Goal: Transaction & Acquisition: Register for event/course

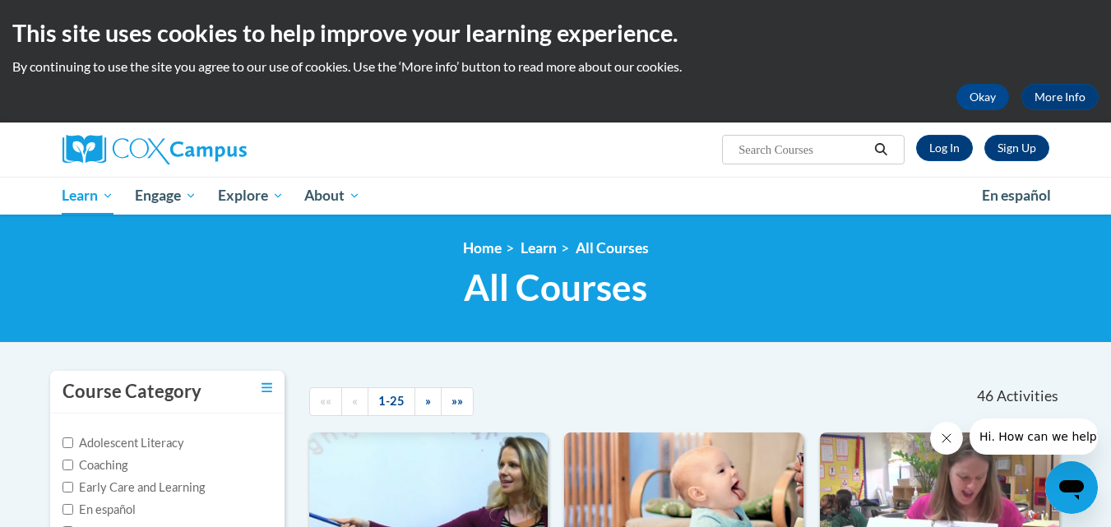
click at [802, 256] on ol "Home Learn All Courses" at bounding box center [555, 248] width 1011 height 18
click at [959, 150] on link "Log In" at bounding box center [944, 148] width 57 height 26
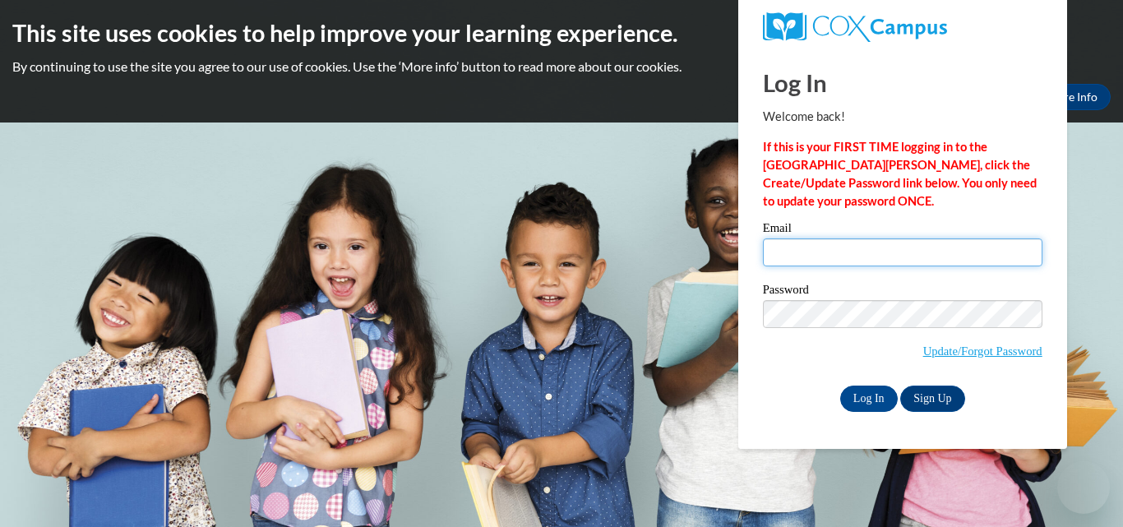
click at [792, 257] on input "Email" at bounding box center [903, 252] width 280 height 28
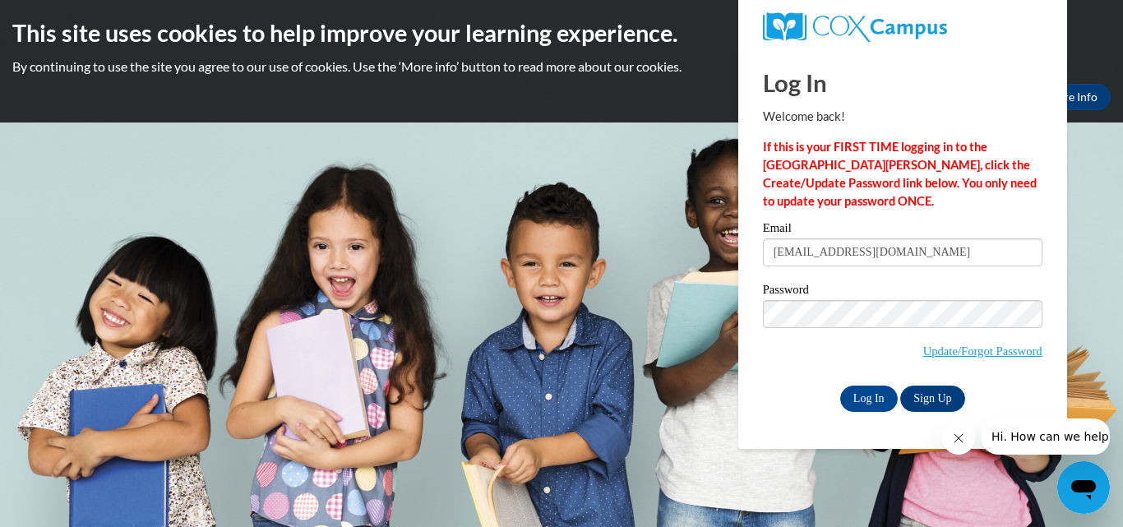
click at [920, 245] on input "cstubbs@lccaa.net" at bounding box center [903, 252] width 280 height 28
click at [874, 252] on input "cstubbs@lccaa.net" at bounding box center [903, 252] width 280 height 28
type input "c"
type input "[EMAIL_ADDRESS][DOMAIN_NAME]"
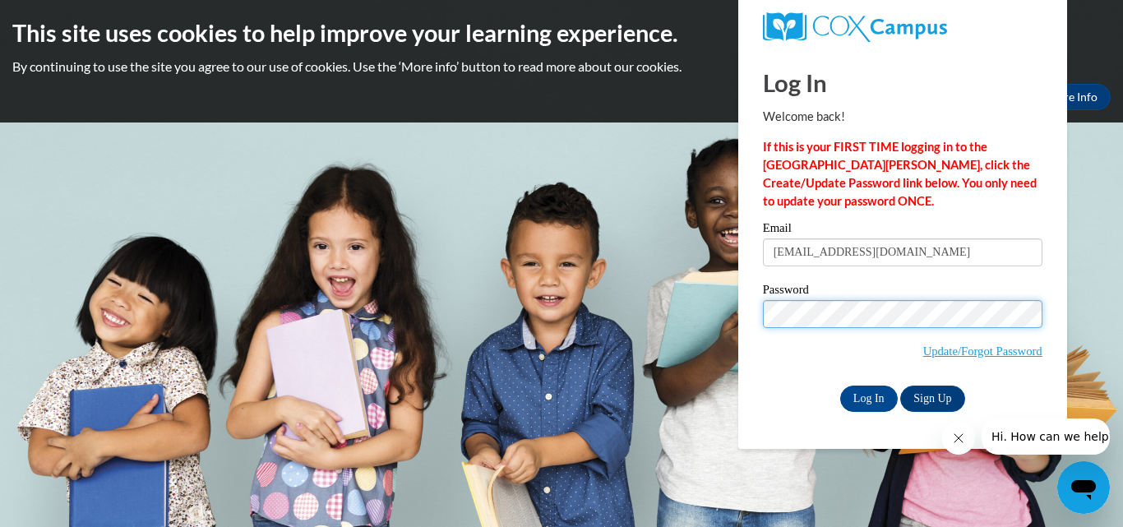
click at [840, 386] on input "Log In" at bounding box center [869, 399] width 58 height 26
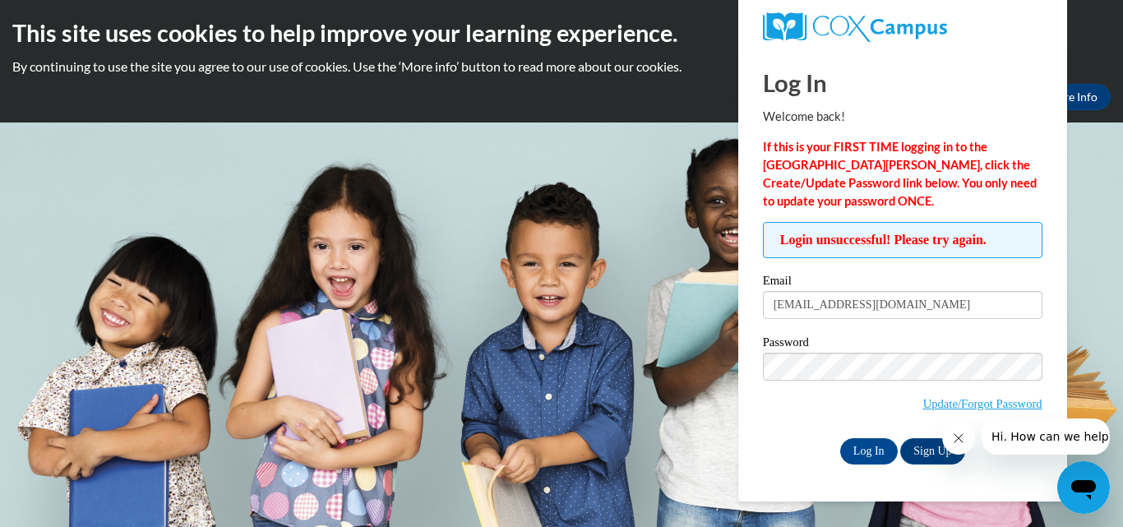
click at [954, 441] on icon "Close message from company" at bounding box center [957, 438] width 13 height 13
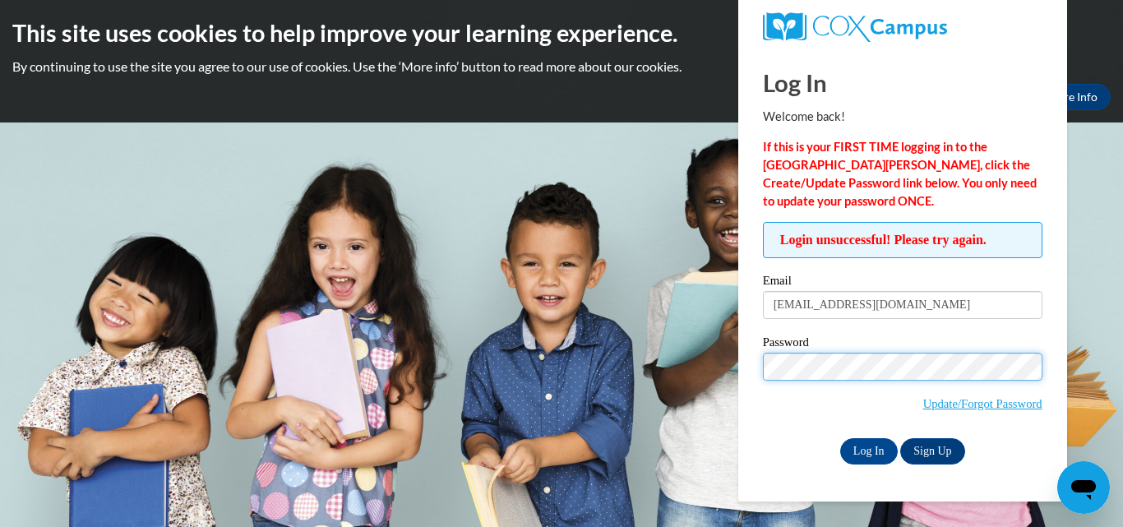
click at [840, 438] on input "Log In" at bounding box center [869, 451] width 58 height 26
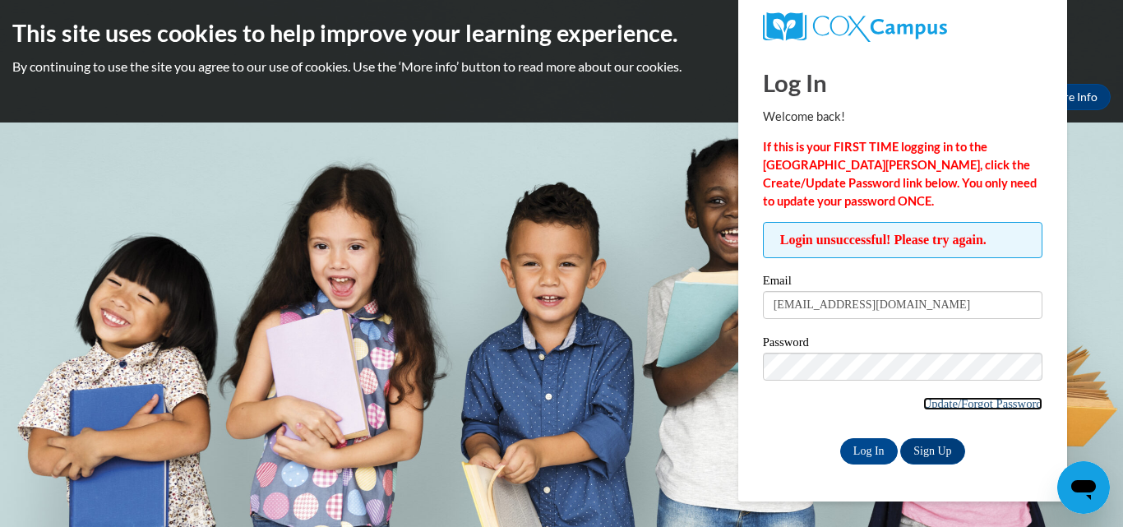
click at [972, 409] on link "Update/Forgot Password" at bounding box center [982, 403] width 119 height 13
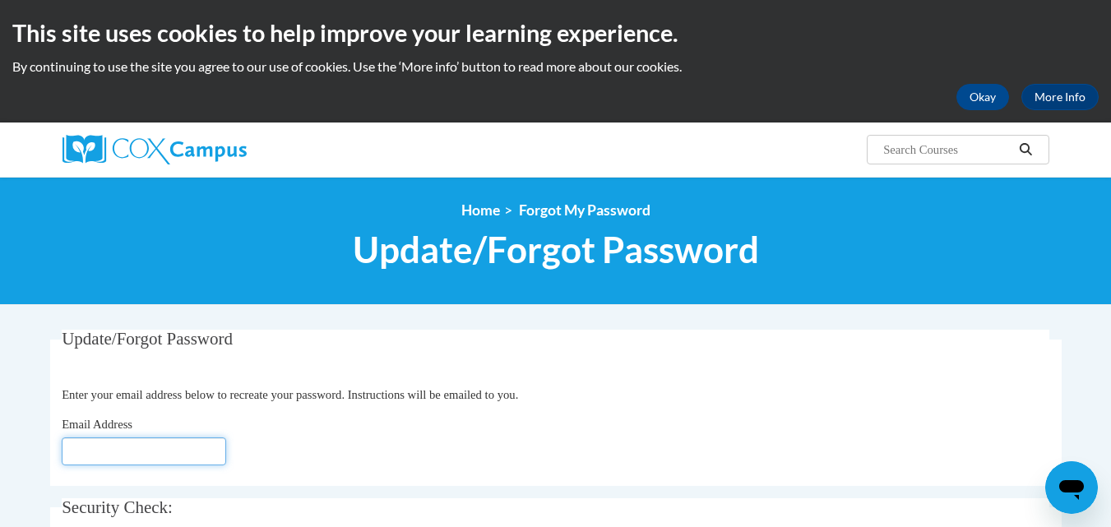
click at [91, 457] on input "Email Address" at bounding box center [144, 451] width 164 height 28
type input "mtallman@lccaa.net"
click at [789, 459] on div "Email Address mtallman@lccaa.net" at bounding box center [555, 440] width 987 height 50
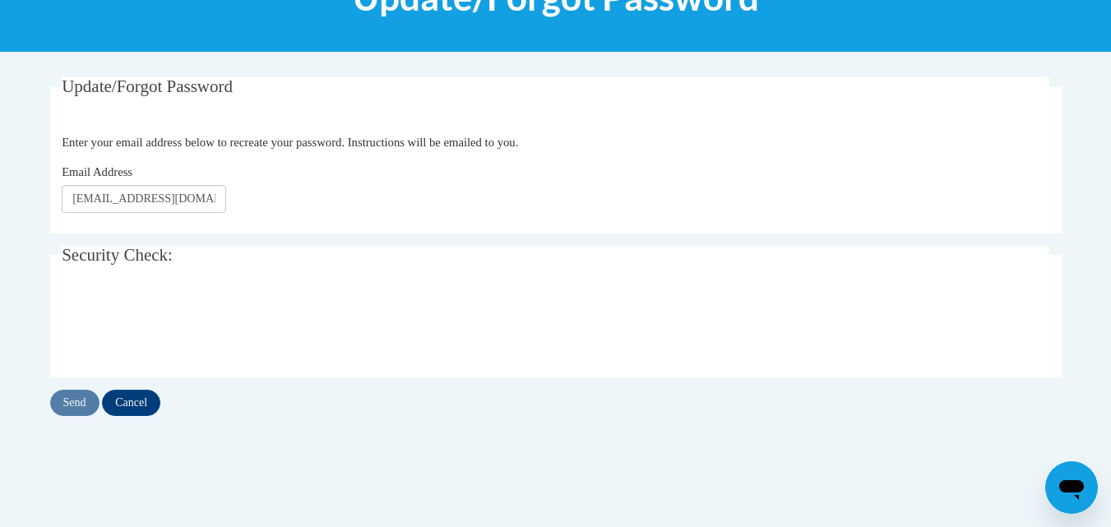
scroll to position [318, 0]
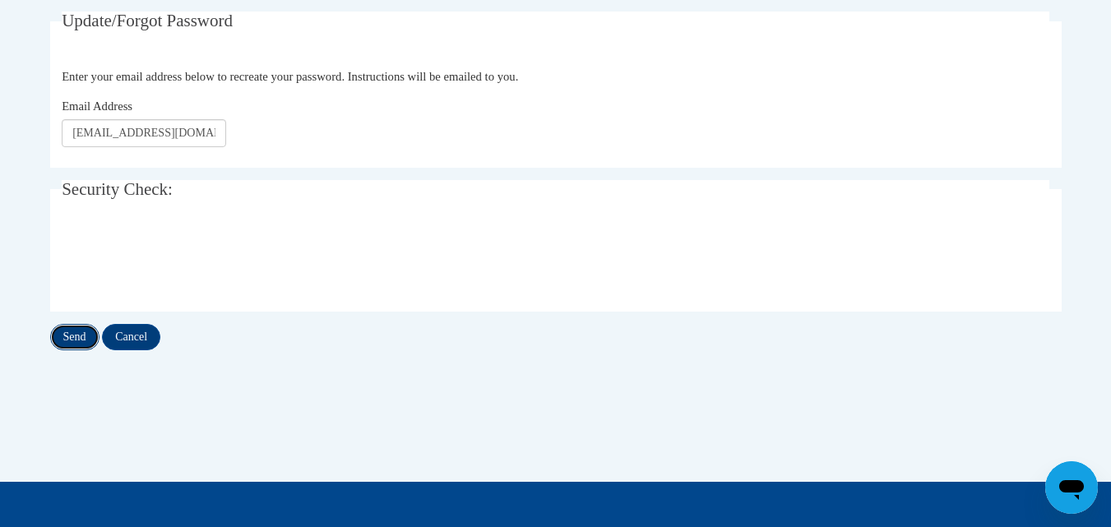
click at [80, 328] on input "Send" at bounding box center [74, 337] width 49 height 26
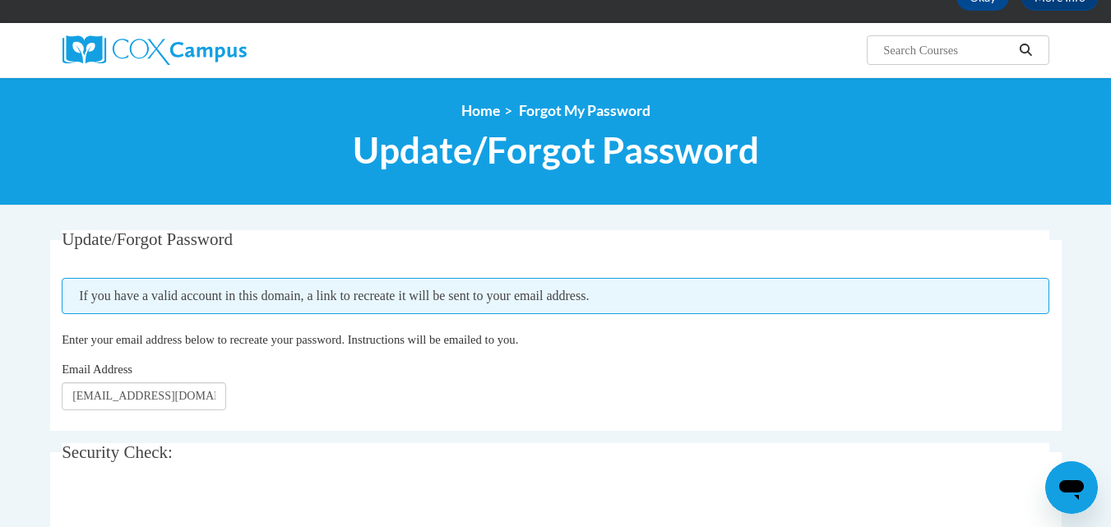
scroll to position [105, 0]
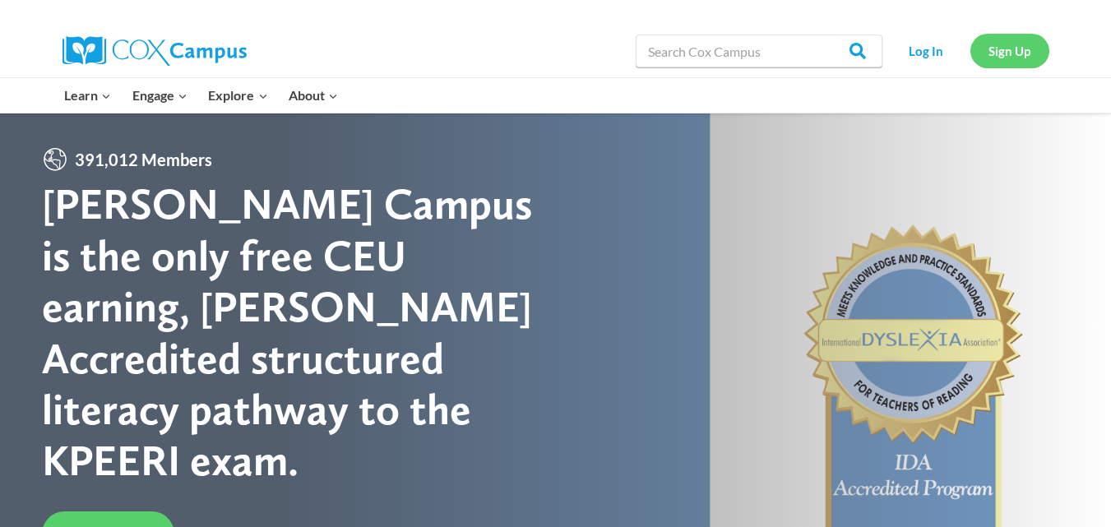
click at [1001, 42] on link "Sign Up" at bounding box center [1009, 51] width 79 height 34
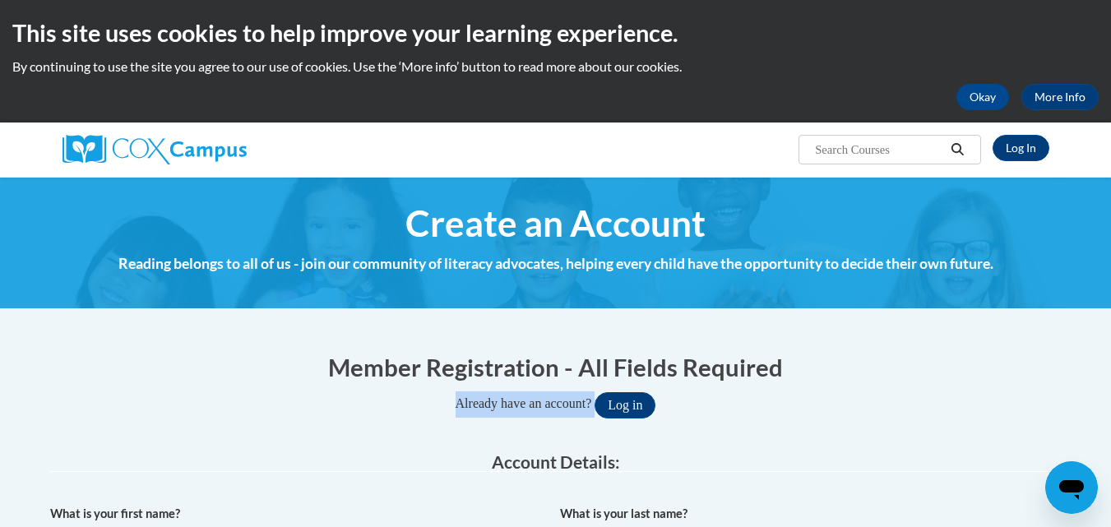
drag, startPoint x: 926, startPoint y: 366, endPoint x: 896, endPoint y: 347, distance: 35.8
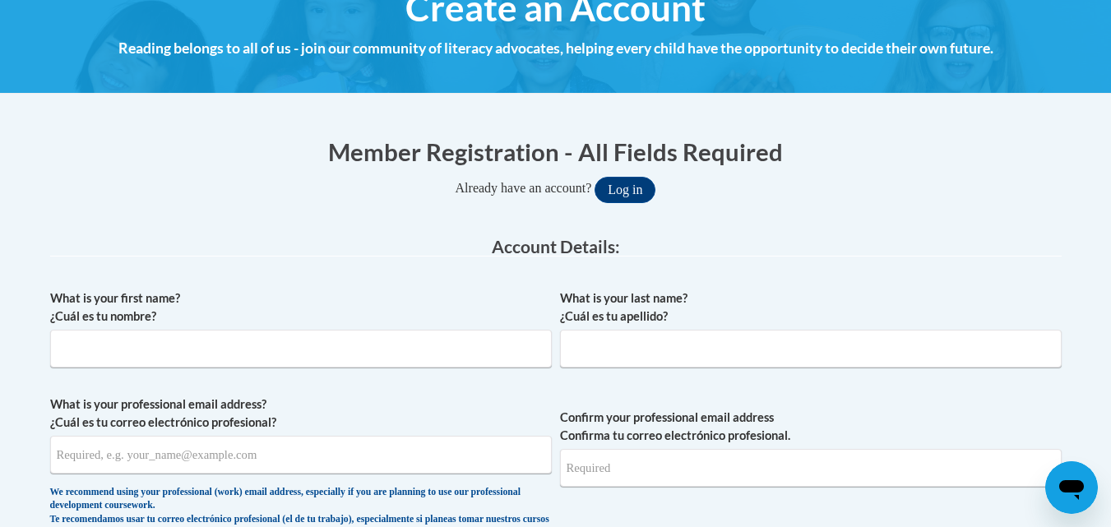
scroll to position [230, 0]
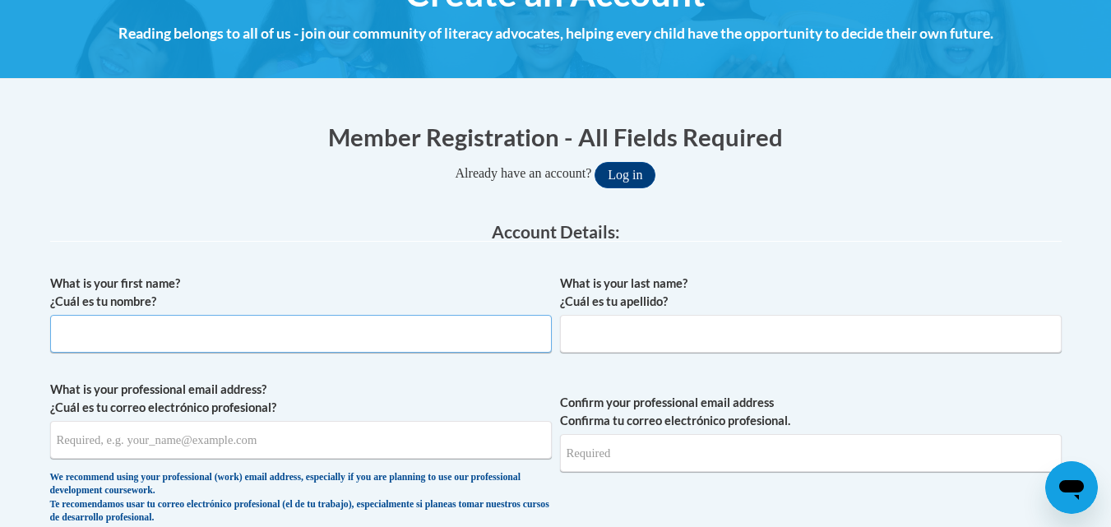
click at [390, 327] on input "What is your first name? ¿Cuál es tu nombre?" at bounding box center [300, 334] width 501 height 38
type input "makenzie"
click at [594, 337] on input "What is your last name? ¿Cuál es tu apellido?" at bounding box center [810, 334] width 501 height 38
type input "tallman"
click at [560, 362] on div "What is your last name? ¿Cuál es tu apellido? tallman" at bounding box center [810, 320] width 501 height 90
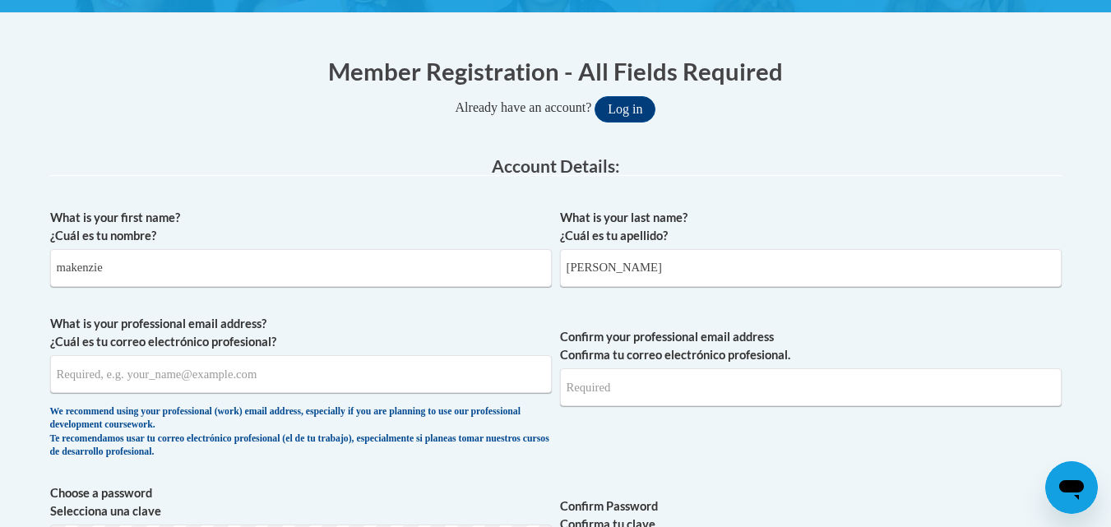
scroll to position [329, 0]
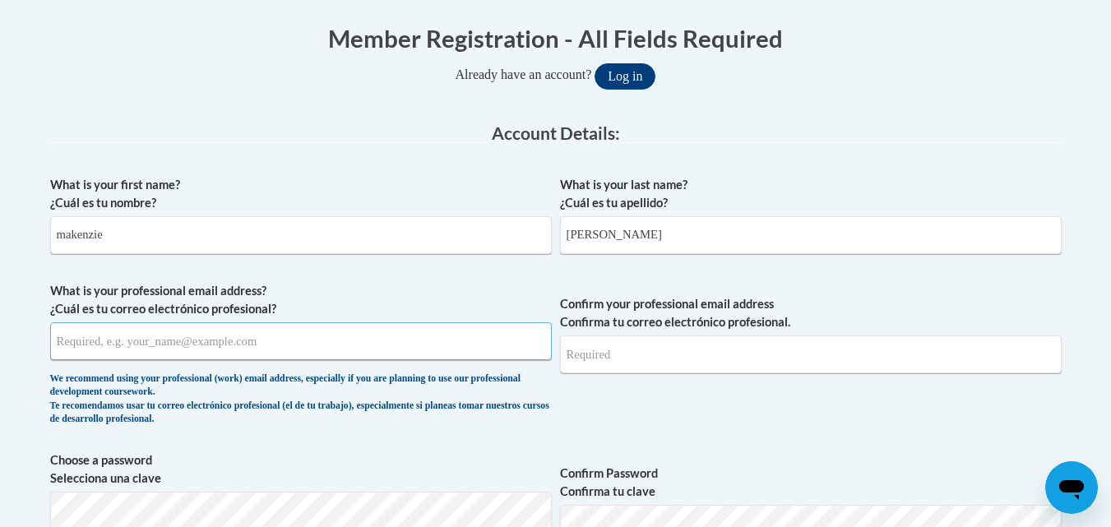
click at [229, 341] on input "What is your professional email address? ¿Cuál es tu correo electrónico profesi…" at bounding box center [300, 341] width 501 height 38
type input "mtallman@lccaa.net"
click at [613, 361] on input "Confirm your professional email address Confirma tu correo electrónico profesio…" at bounding box center [810, 354] width 501 height 38
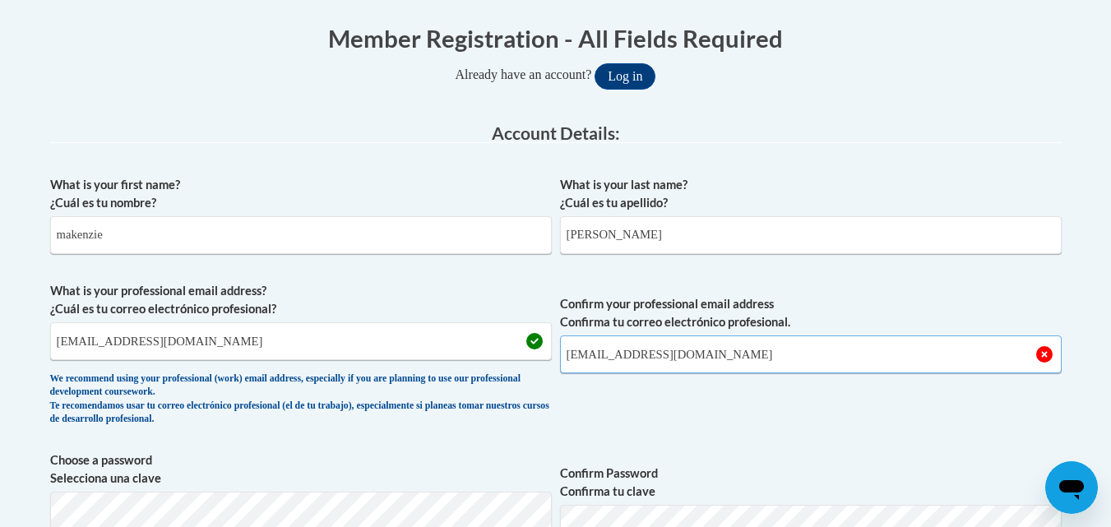
type input "mtallman@lccaa.net"
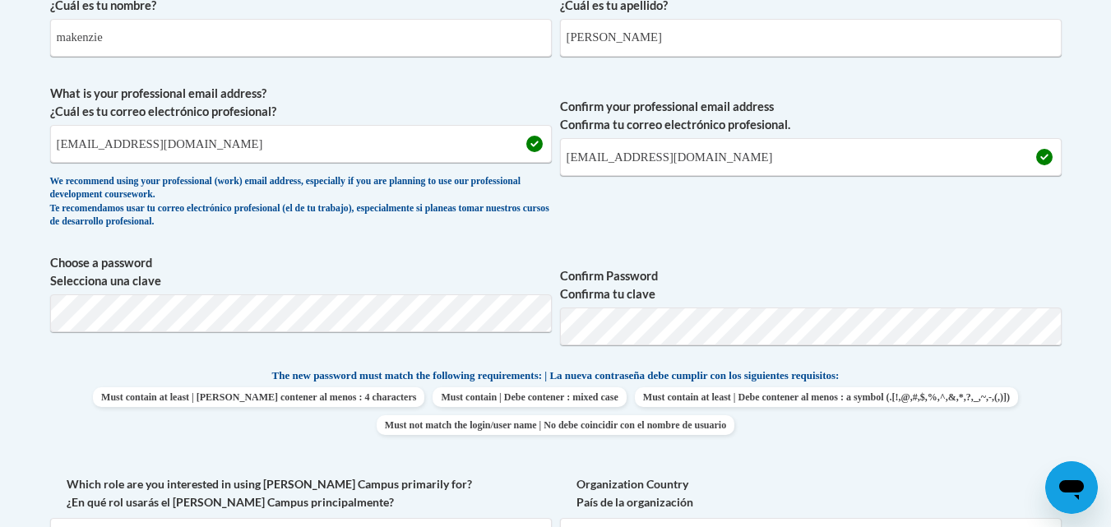
scroll to position [559, 0]
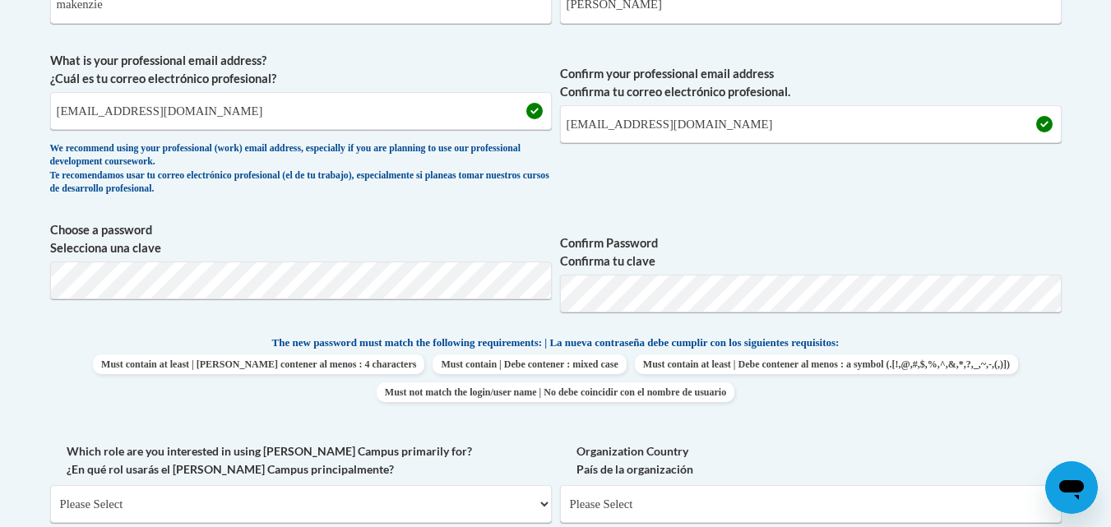
click at [233, 249] on label "Choose a password Selecciona una clave" at bounding box center [300, 239] width 501 height 36
click at [631, 332] on div "What is your first name? ¿Cuál es tu nombre? makenzie What is your last name? ¿…" at bounding box center [555, 313] width 1011 height 750
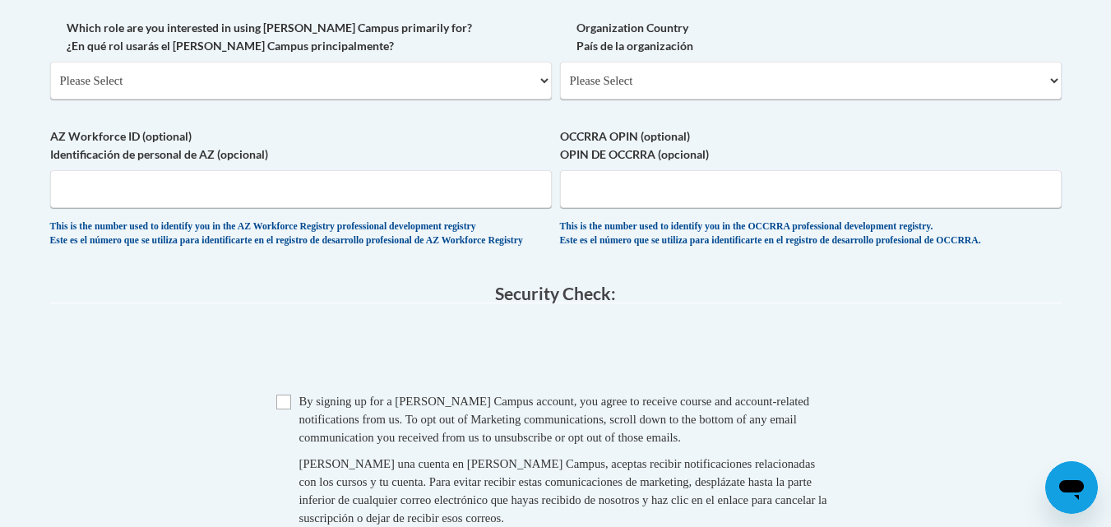
scroll to position [987, 0]
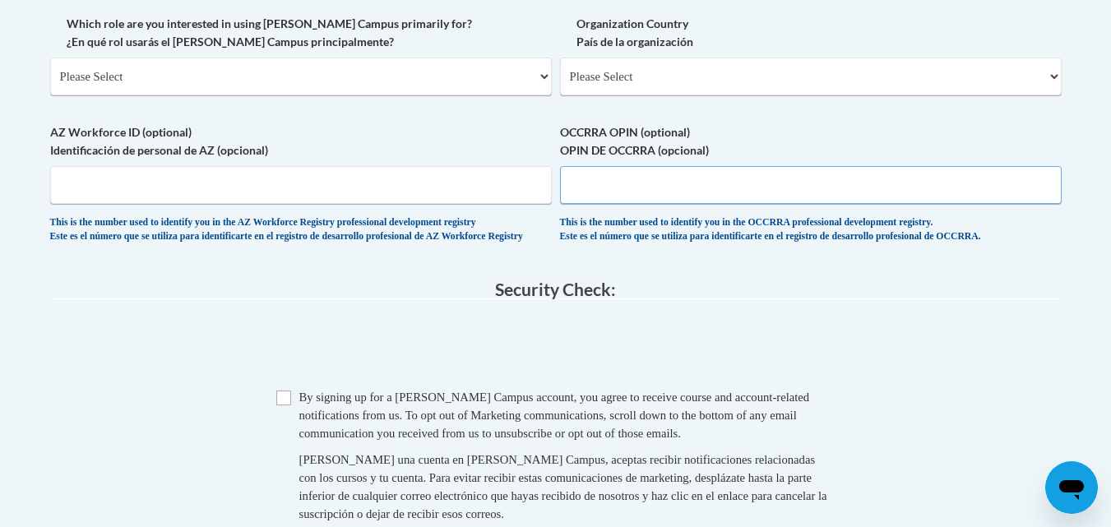
click at [775, 176] on input "OCCRRA OPIN (optional) OPIN DE OCCRRA (opcional)" at bounding box center [810, 185] width 501 height 38
type input "1146-1658"
click at [286, 405] on input "Checkbox" at bounding box center [283, 397] width 15 height 15
checkbox input "true"
click at [200, 458] on div "Checkbox By signing up for a Cox Campus account, you agree to receive course an…" at bounding box center [555, 463] width 1011 height 151
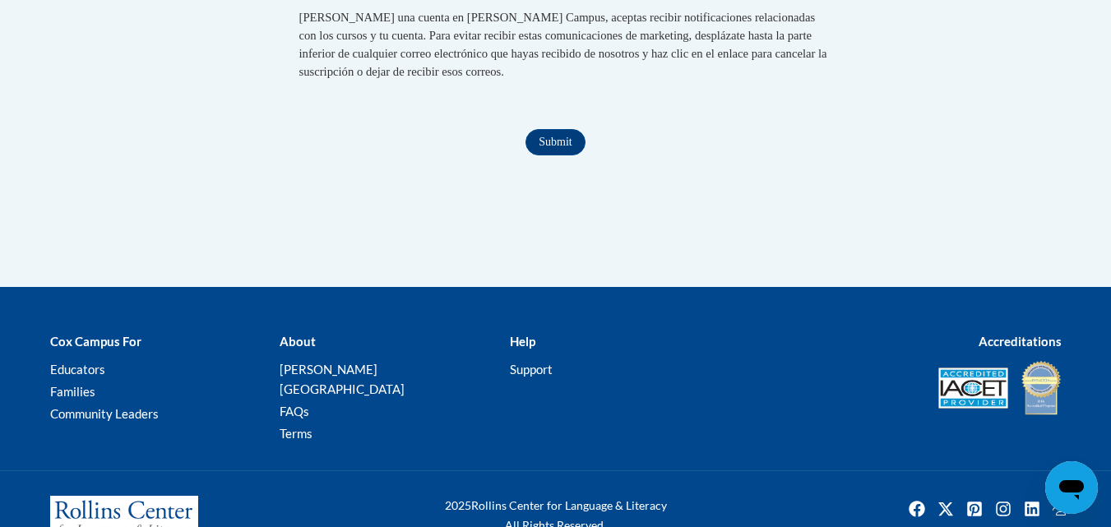
scroll to position [1447, 0]
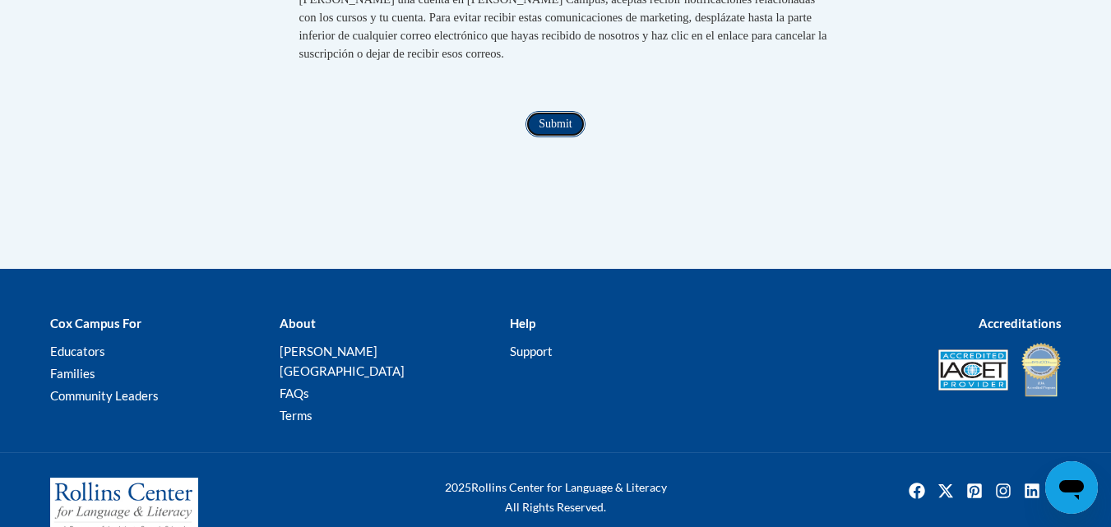
click at [565, 137] on input "Submit" at bounding box center [554, 124] width 59 height 26
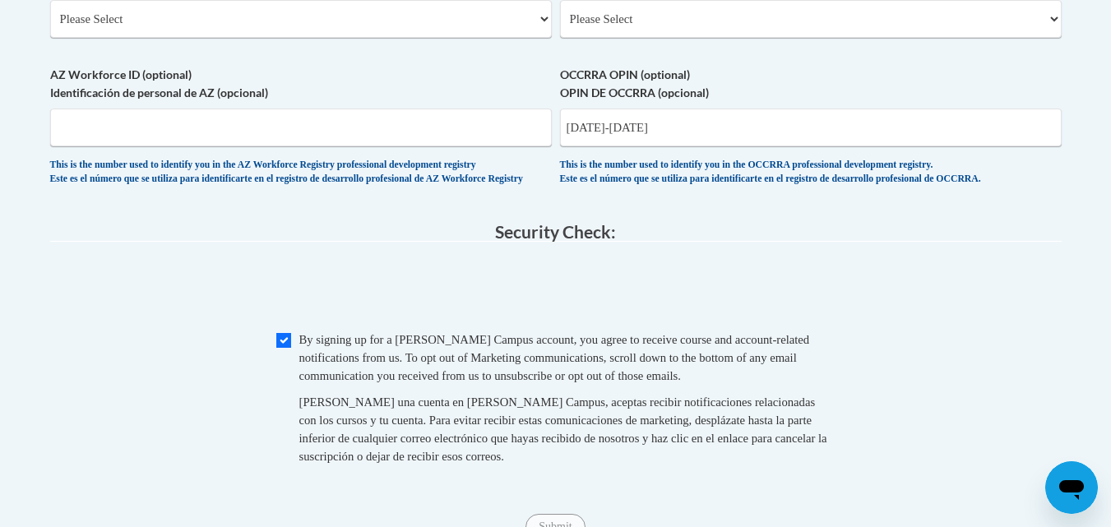
click at [171, 280] on span "0cAFcWeA6-VuVpovim3inBEY47ZvFJ0L9Xi2ecUMe6xKpaFnXQtIhiVuBGn6fyqruZcd1iNPNBegQVD…" at bounding box center [555, 290] width 1011 height 64
click at [538, 23] on select "Please Select College/University | Colegio/Universidad Community/Nonprofit Part…" at bounding box center [300, 19] width 501 height 38
click at [264, 242] on legend "Security Check:" at bounding box center [555, 232] width 1011 height 19
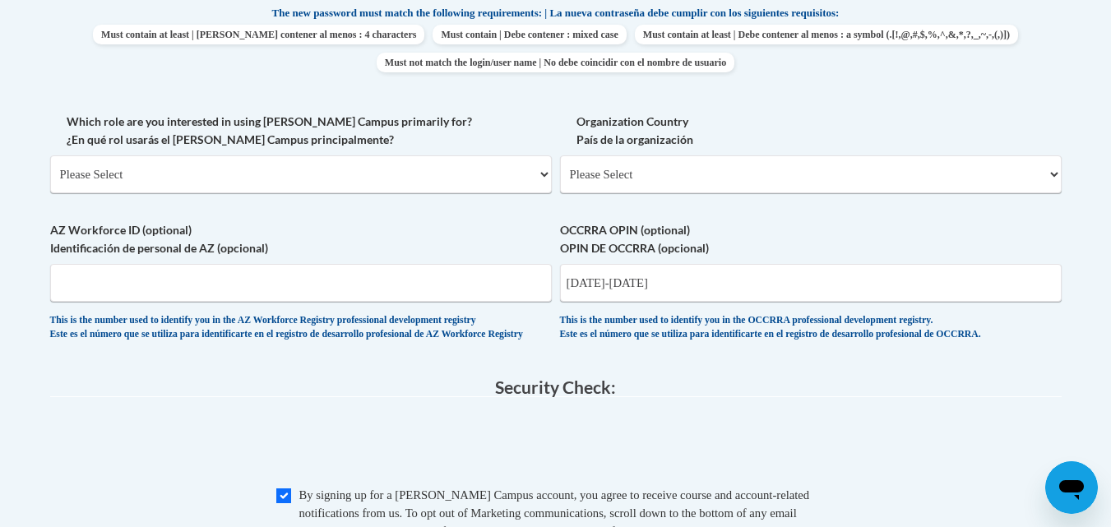
scroll to position [885, 0]
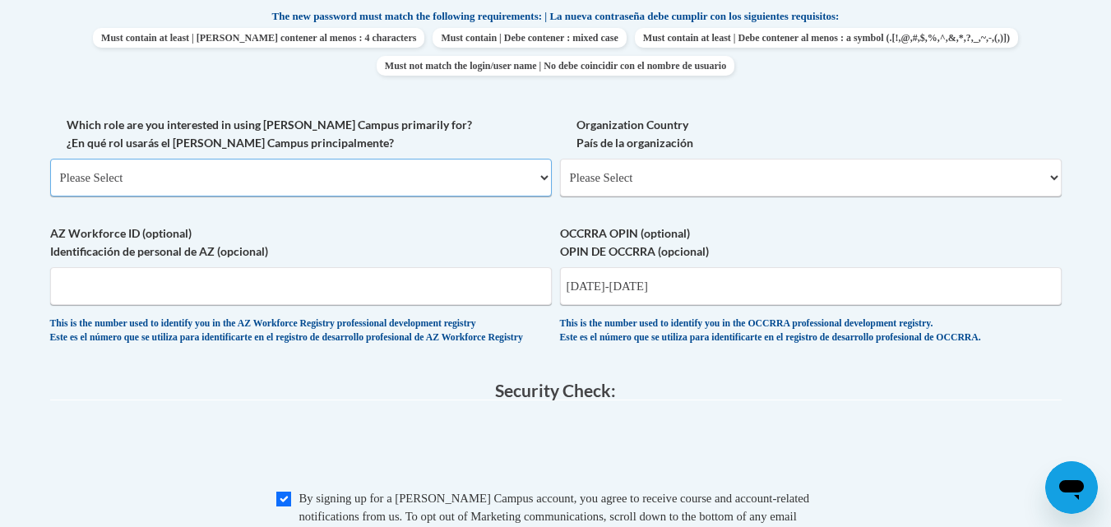
click at [543, 185] on select "Please Select College/University | Colegio/Universidad Community/Nonprofit Part…" at bounding box center [300, 178] width 501 height 38
click at [445, 192] on select "Please Select College/University | Colegio/Universidad Community/Nonprofit Part…" at bounding box center [300, 178] width 501 height 38
select select "fbf2d438-af2f-41f8-98f1-81c410e29de3"
click at [50, 159] on select "Please Select College/University | Colegio/Universidad Community/Nonprofit Part…" at bounding box center [300, 178] width 501 height 38
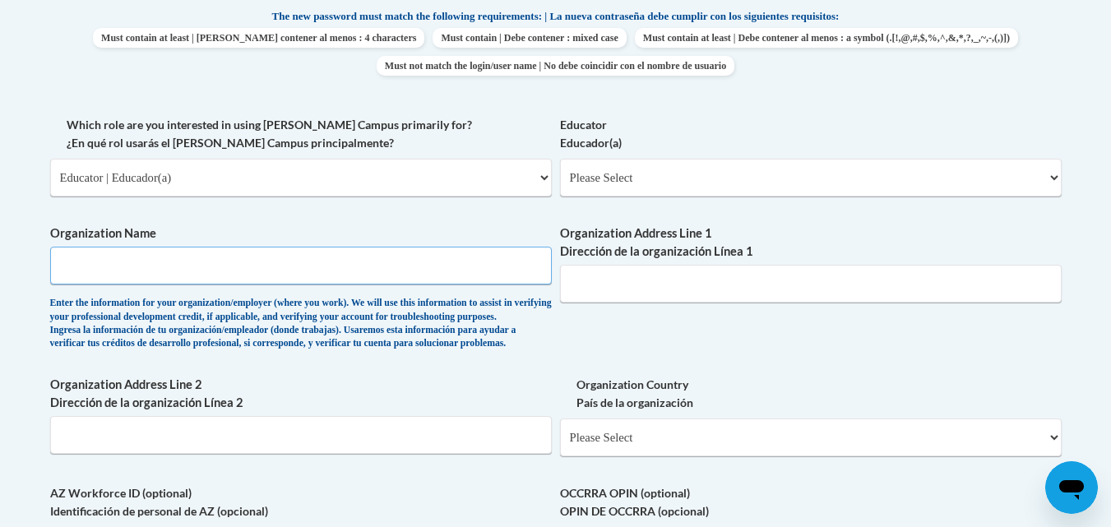
click at [382, 280] on input "Organization Name" at bounding box center [300, 266] width 501 height 38
type input "LCCAA Head Start"
click at [666, 299] on input "Organization Address Line 1 Dirección de la organización Línea 1" at bounding box center [810, 284] width 501 height 38
click at [670, 297] on input "Organization Address Line 1 Dirección de la organización Línea 1" at bounding box center [810, 284] width 501 height 38
click at [688, 383] on div "What is your first name? ¿Cuál es tu nombre? makenzie What is your last name? ¿…" at bounding box center [555, 116] width 1011 height 1010
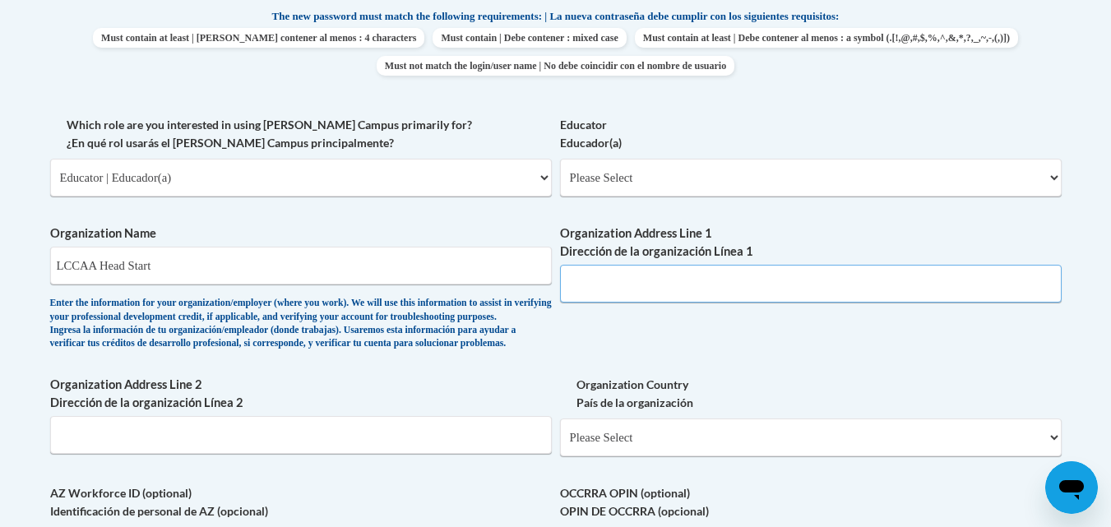
click at [688, 284] on input "Organization Address Line 1 Dirección de la organización Línea 1" at bounding box center [810, 284] width 501 height 38
type input "631 Griswold Rd."
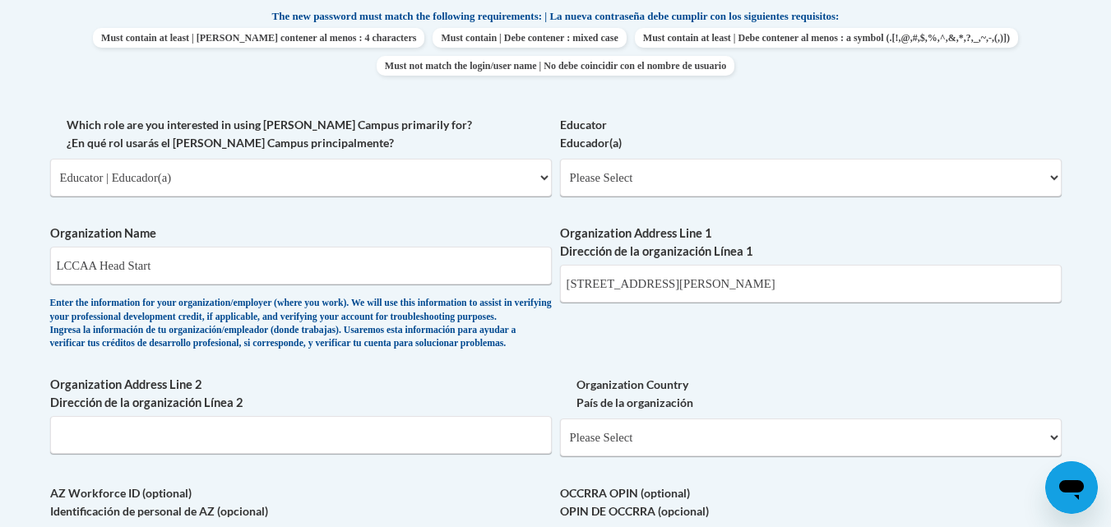
click at [683, 368] on div "What is your first name? ¿Cuál es tu nombre? makenzie What is your last name? ¿…" at bounding box center [555, 116] width 1011 height 1010
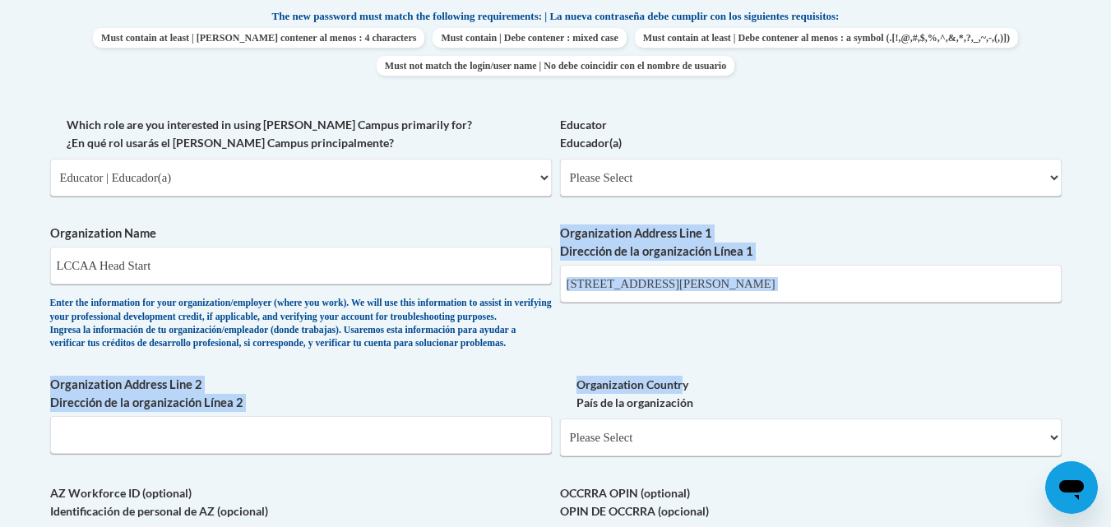
click at [699, 326] on div "What is your first name? ¿Cuál es tu nombre? makenzie What is your last name? ¿…" at bounding box center [555, 116] width 1011 height 1010
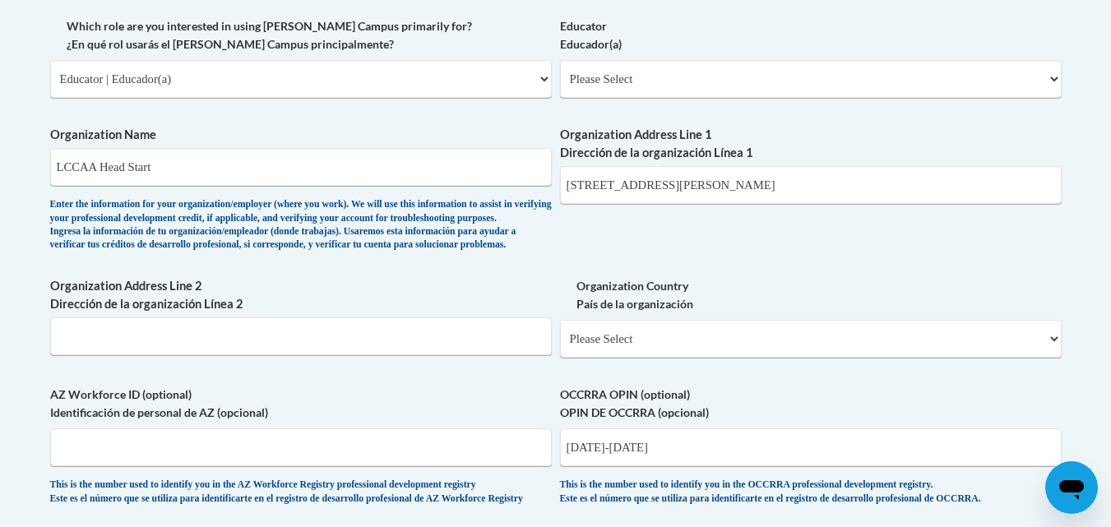
scroll to position [991, 0]
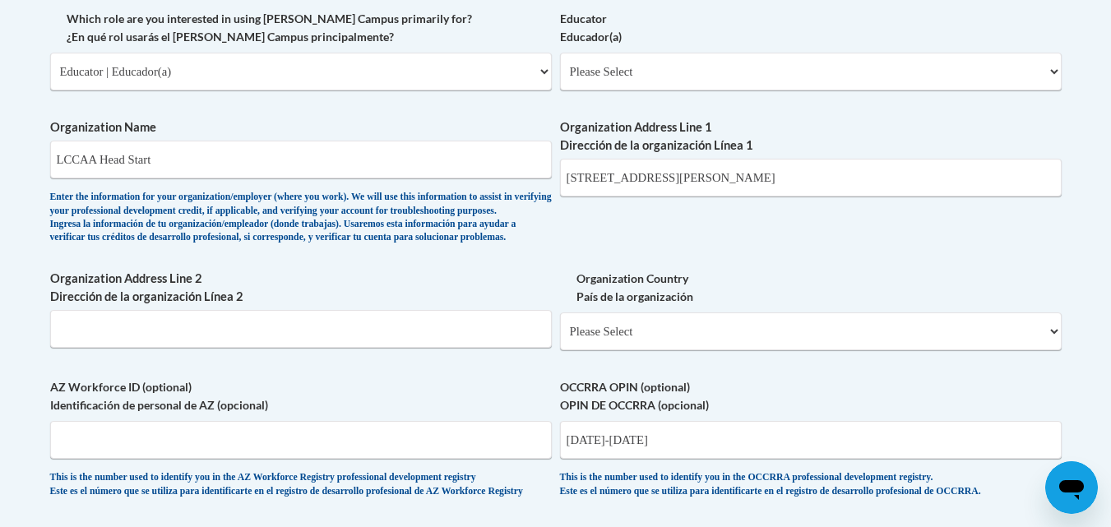
drag, startPoint x: 1109, startPoint y: 340, endPoint x: 1108, endPoint y: 400, distance: 60.8
click at [751, 349] on select "Please Select United States | Estados Unidos Outside of the United States | Fue…" at bounding box center [810, 331] width 501 height 38
select select "ad49bcad-a171-4b2e-b99c-48b446064914"
click at [560, 339] on select "Please Select United States | Estados Unidos Outside of the United States | Fue…" at bounding box center [810, 331] width 501 height 38
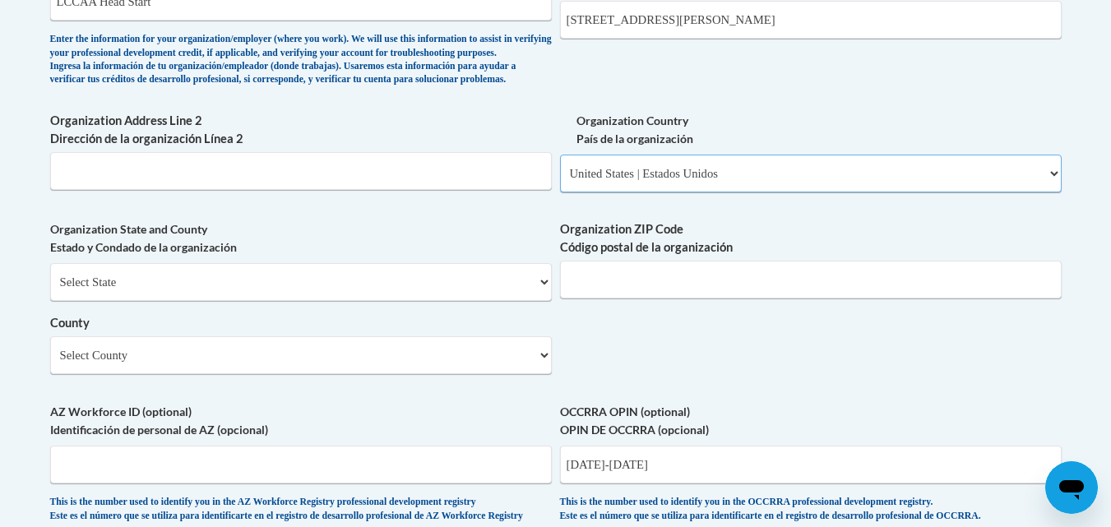
scroll to position [1156, 0]
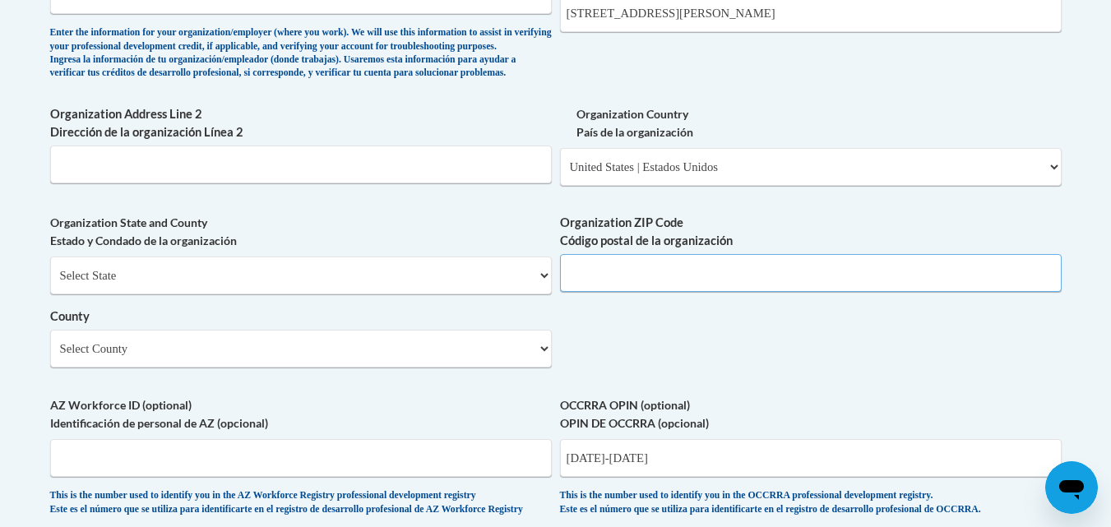
click at [679, 286] on input "Organization ZIP Code Código postal de la organización" at bounding box center [810, 273] width 501 height 38
type input "44035"
click at [328, 367] on select "Select County Adams Allen Ashland Ashtabula Athens Auglaize Belmont Brown Butle…" at bounding box center [300, 349] width 501 height 38
click at [50, 357] on select "Select County Adams Allen Ashland Ashtabula Athens Auglaize Belmont Brown Butle…" at bounding box center [300, 349] width 501 height 38
click at [172, 367] on select "Select County Adams Allen Ashland Ashtabula Athens Auglaize Belmont Brown Butle…" at bounding box center [300, 349] width 501 height 38
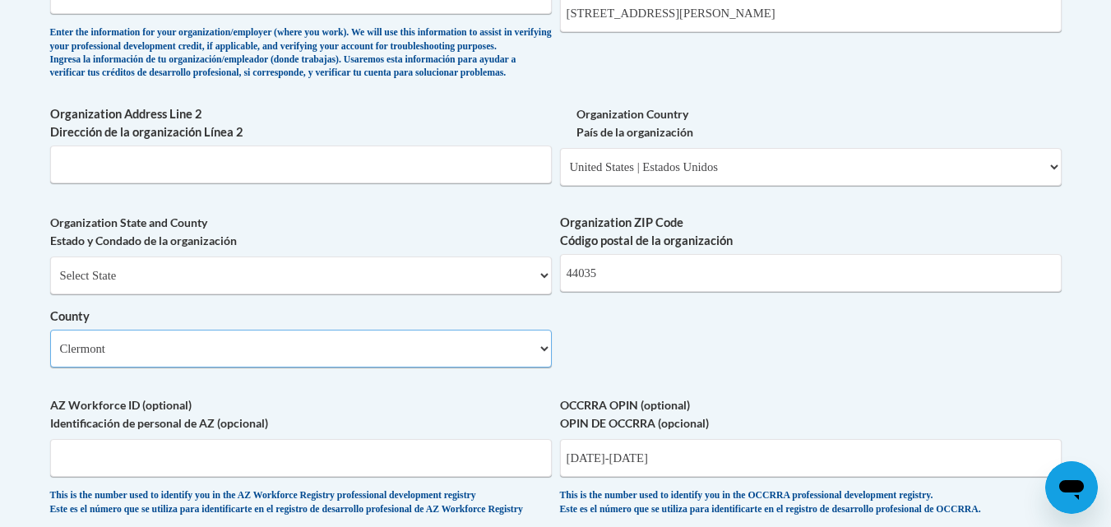
select select "Lorain"
click at [50, 357] on select "Select County Adams Allen Ashland Ashtabula Athens Auglaize Belmont Brown Butle…" at bounding box center [300, 349] width 501 height 38
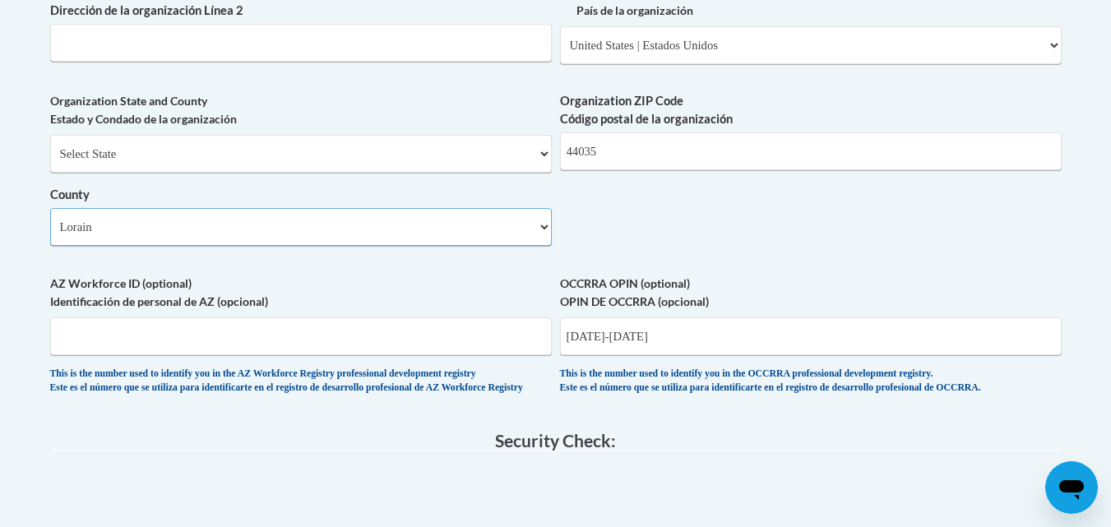
scroll to position [1287, 0]
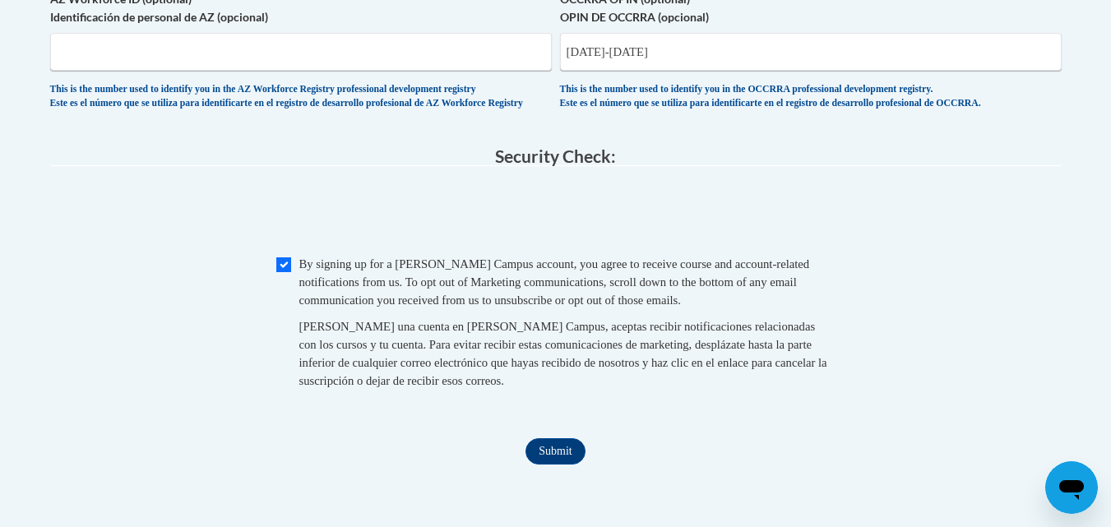
scroll to position [1594, 0]
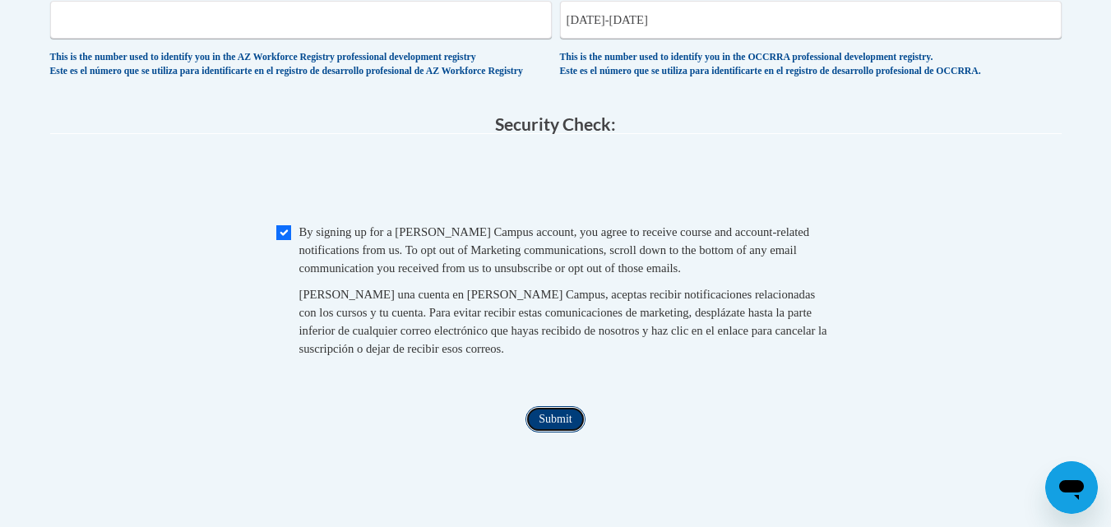
click at [575, 432] on input "Submit" at bounding box center [554, 419] width 59 height 26
click at [893, 134] on legend "Security Check:" at bounding box center [555, 124] width 1011 height 19
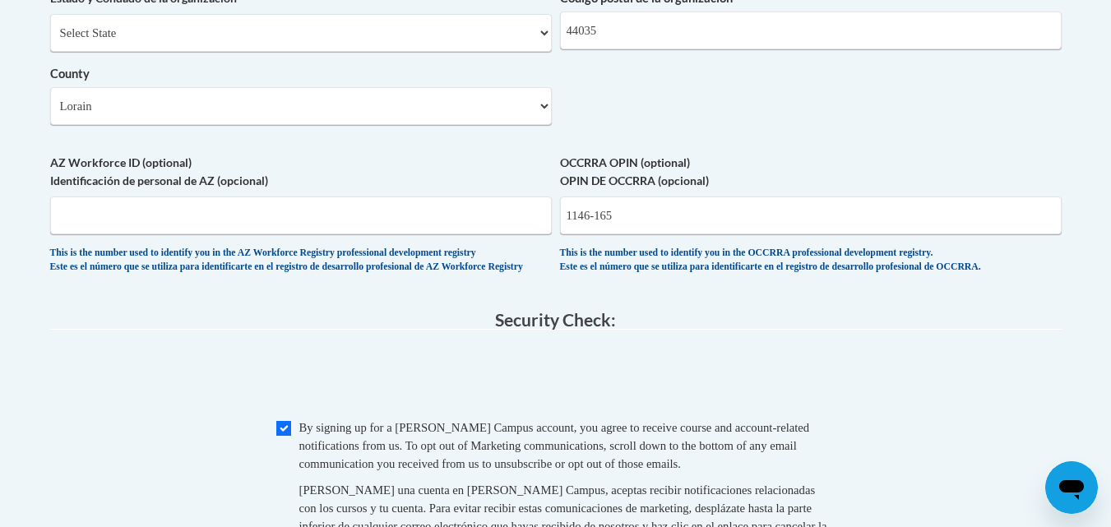
scroll to position [1374, 0]
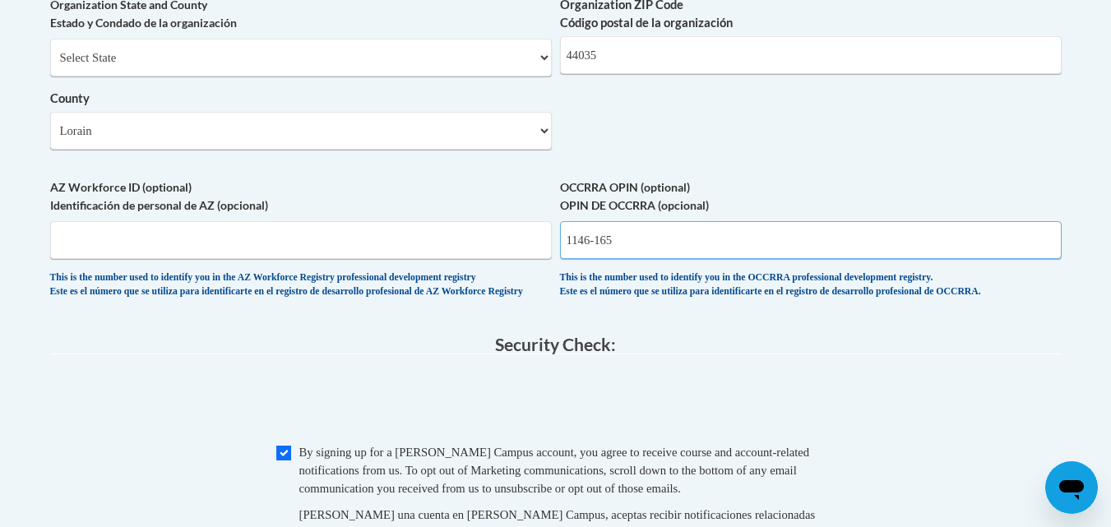
click at [736, 259] on input "1146-165" at bounding box center [810, 240] width 501 height 38
type input "1"
click at [1023, 412] on span "0cAFcWeA6Y3s8paj8yc6rAwkZA3KLye_dYABPrIJRRDn-wrivRViqVA3NPZa4JxoAocCIql46ne67jb…" at bounding box center [555, 403] width 1011 height 64
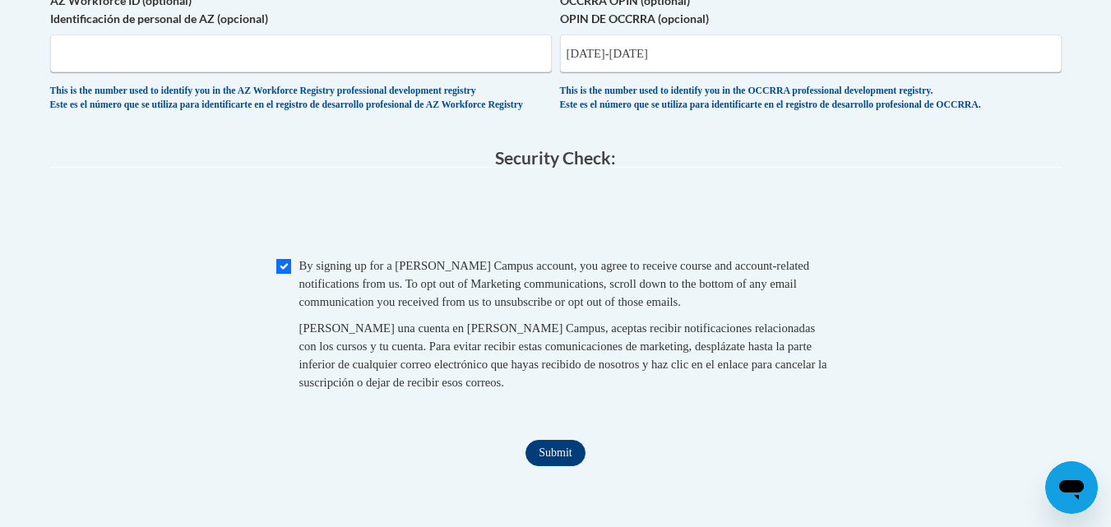
scroll to position [1571, 0]
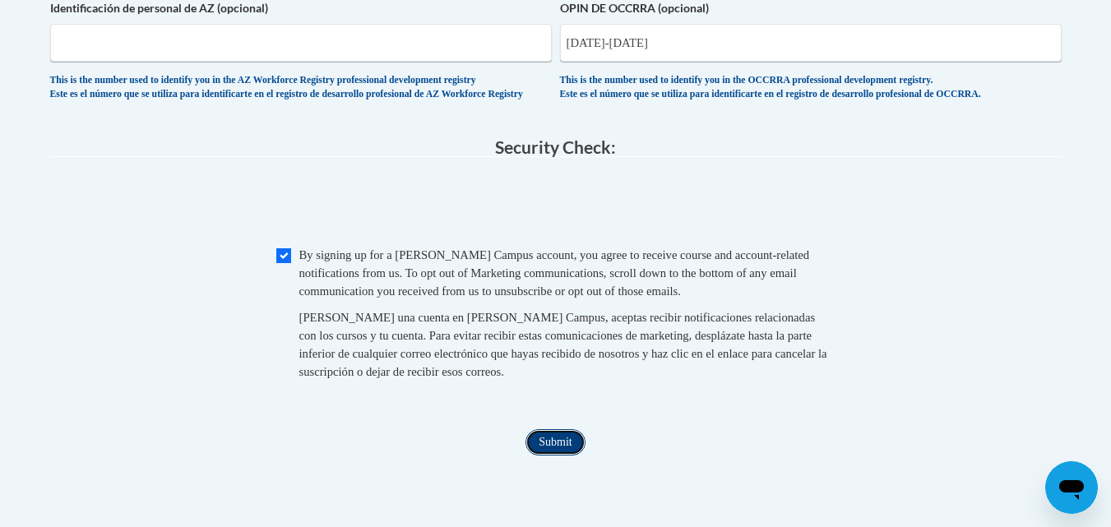
click at [548, 455] on input "Submit" at bounding box center [554, 442] width 59 height 26
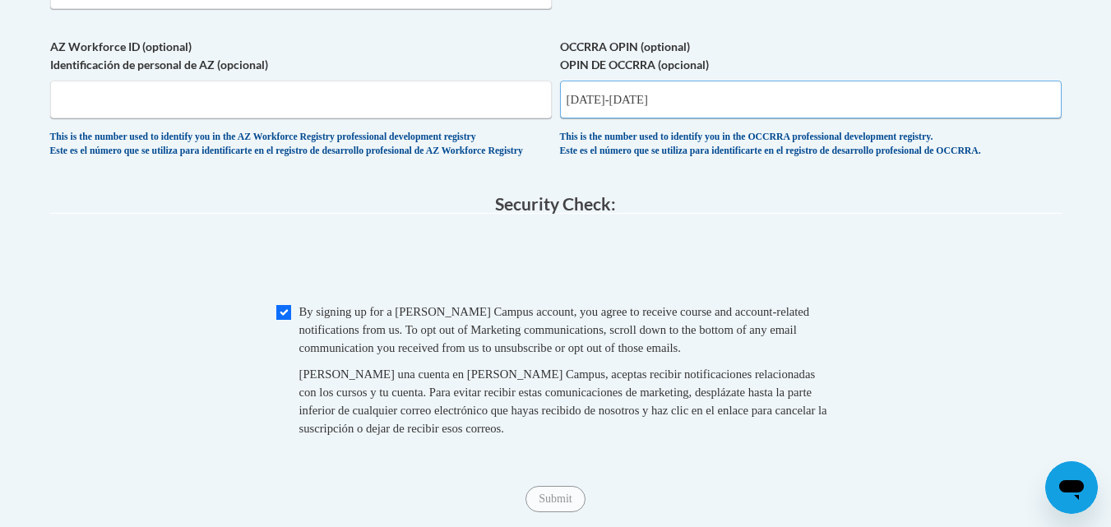
scroll to position [1506, 0]
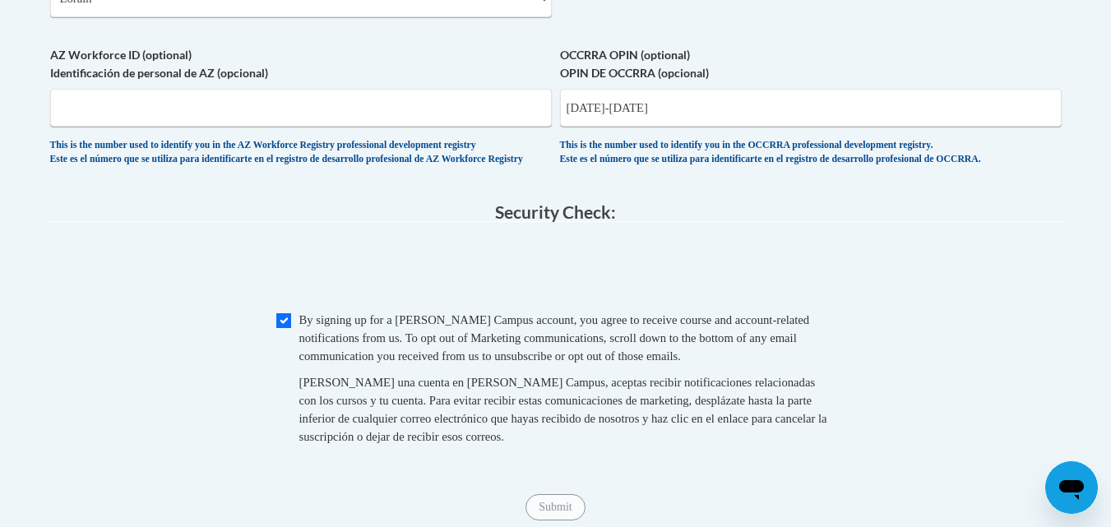
click at [945, 222] on legend "Security Check:" at bounding box center [555, 212] width 1011 height 19
click at [597, 127] on input "1146-1658" at bounding box center [810, 108] width 501 height 38
type input "11461658"
click at [760, 303] on span "0cAFcWeA6dlr76_oAVidPM_3ryURZQdtDrO_NIewlnnet5-mIvPYC8bTCV7elNi7u9mUqzsQBpZSCnH…" at bounding box center [555, 270] width 1011 height 64
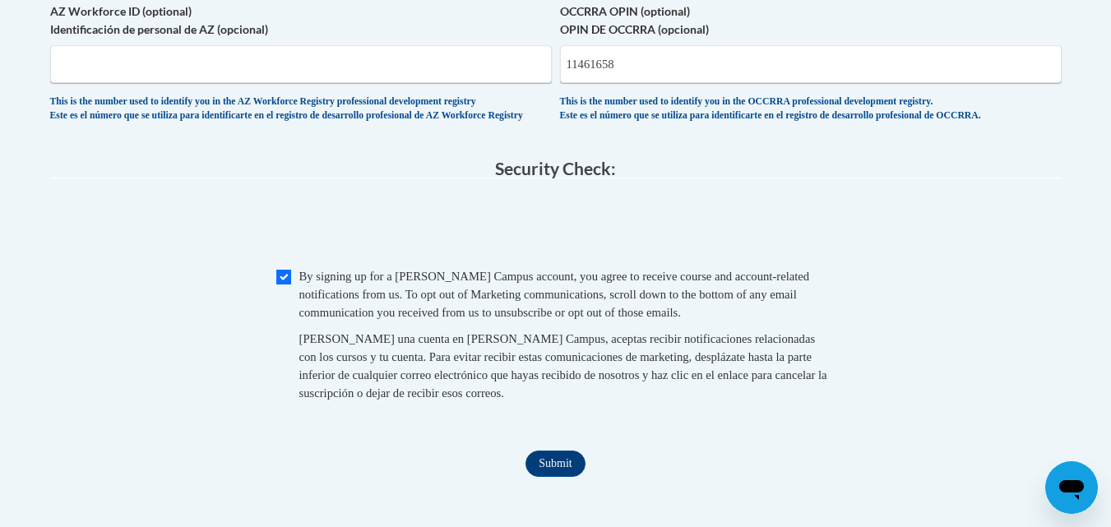
scroll to position [1572, 0]
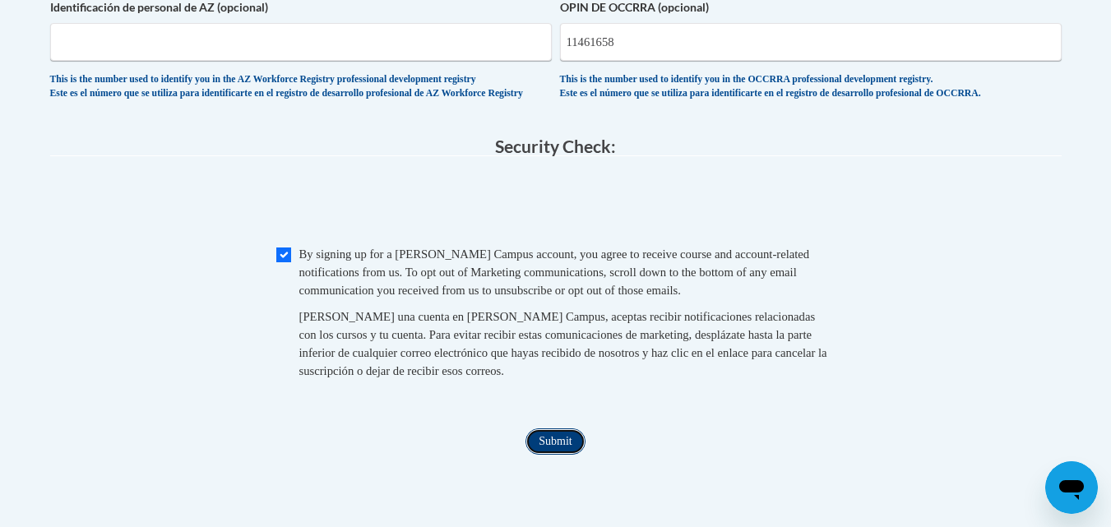
click at [559, 455] on input "Submit" at bounding box center [554, 441] width 59 height 26
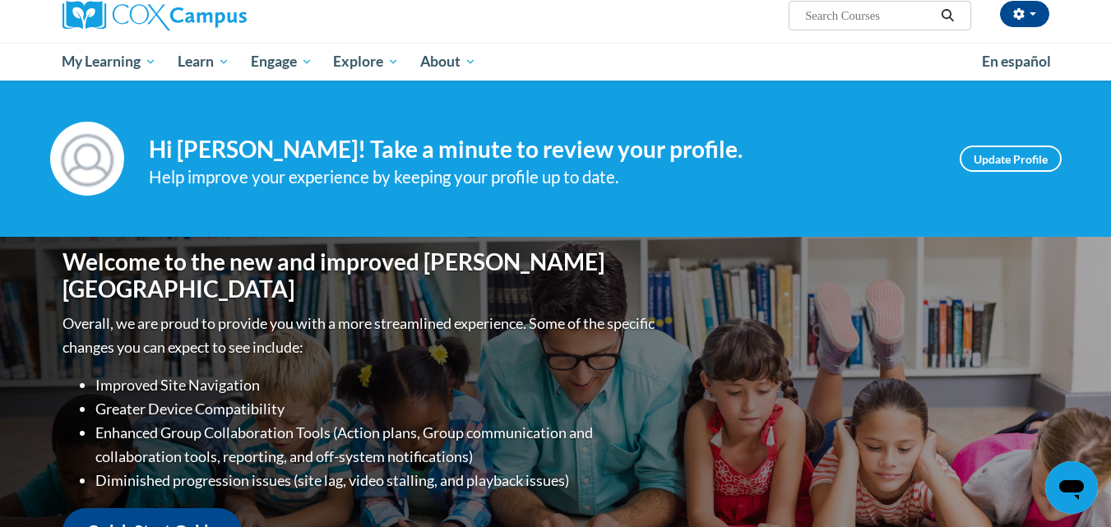
scroll to position [29, 0]
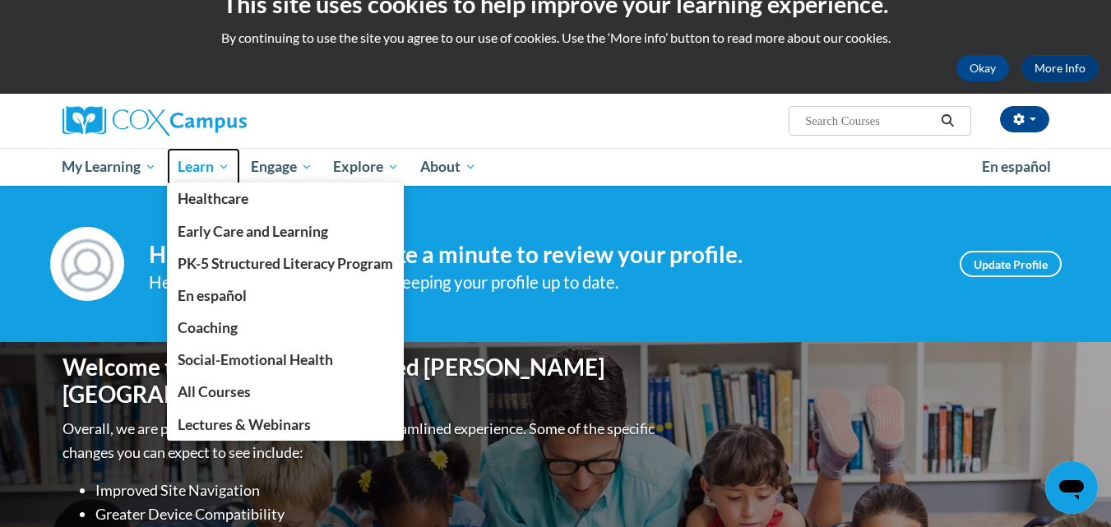
click at [192, 167] on span "Learn" at bounding box center [204, 167] width 52 height 20
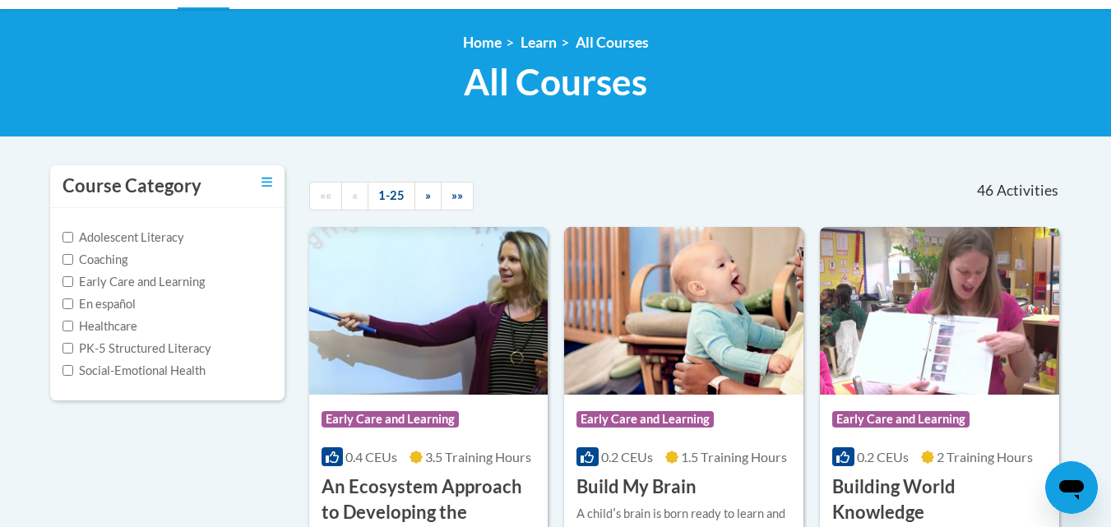
scroll to position [332, 0]
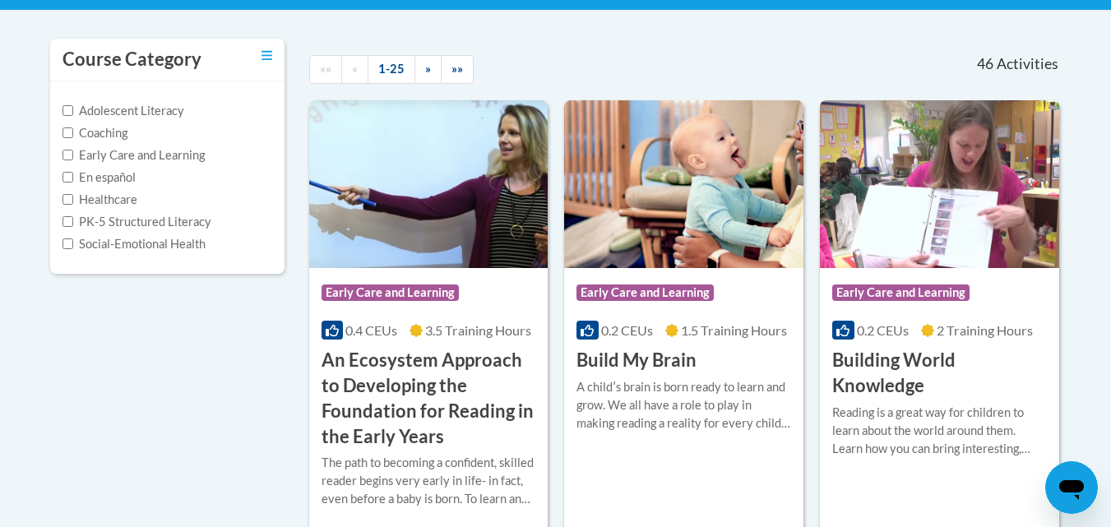
drag, startPoint x: 1107, startPoint y: 95, endPoint x: 1101, endPoint y: 72, distance: 24.5
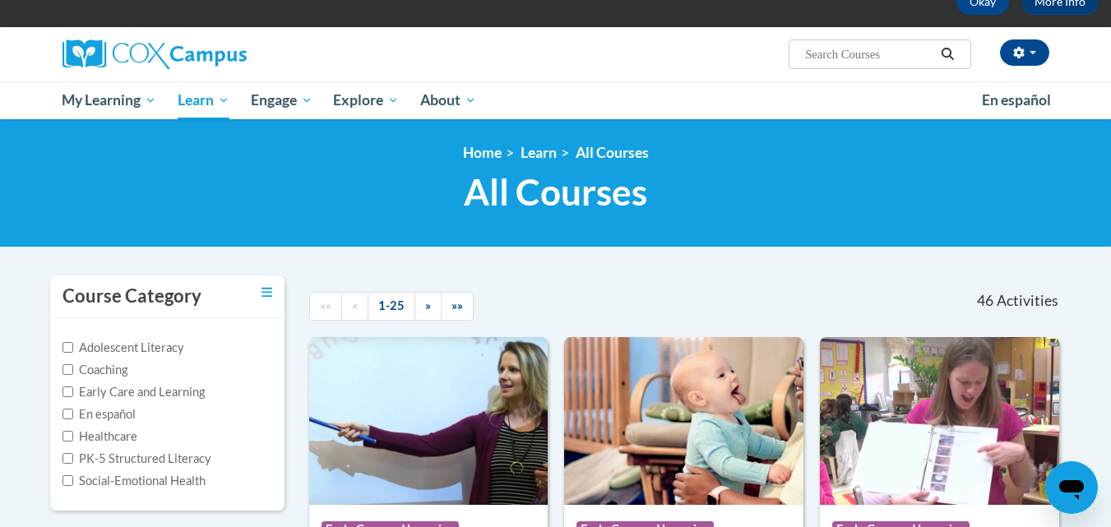
scroll to position [87, 0]
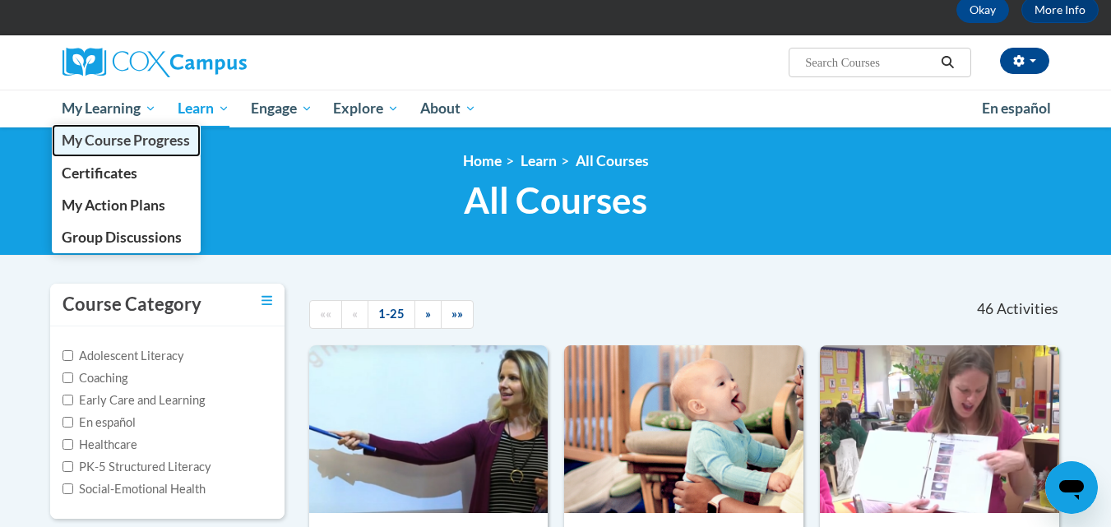
click at [95, 136] on span "My Course Progress" at bounding box center [126, 140] width 128 height 17
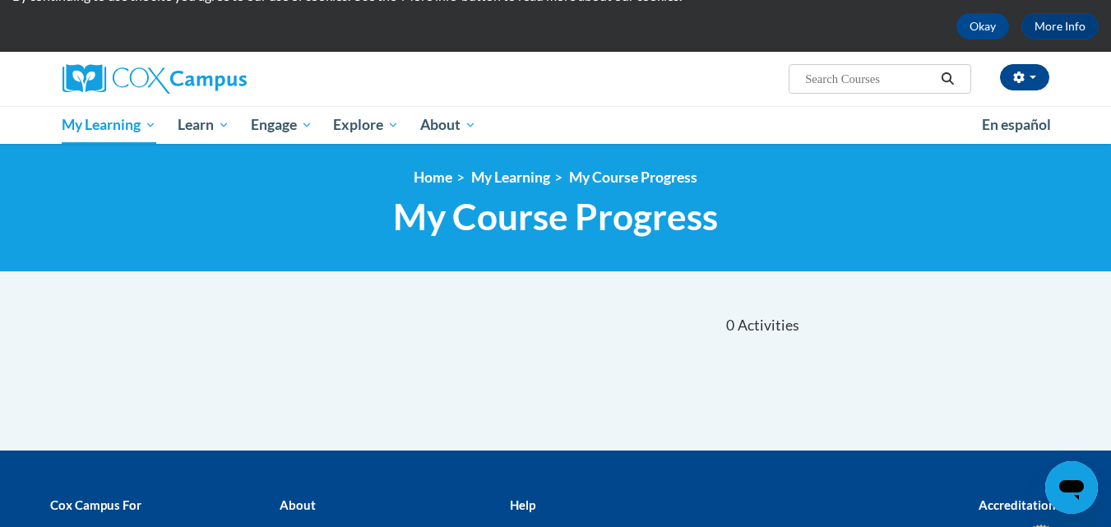
scroll to position [68, 0]
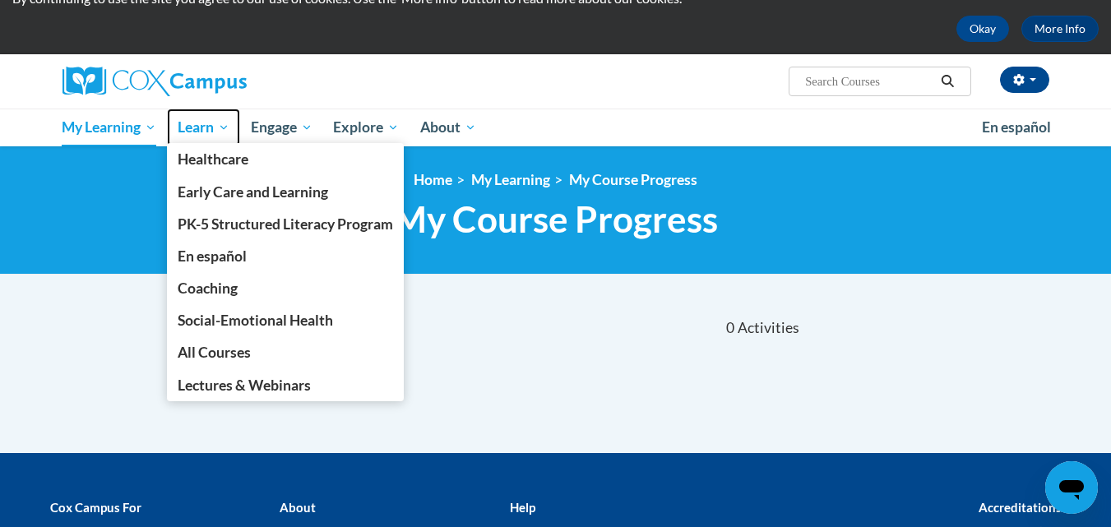
click at [210, 130] on span "Learn" at bounding box center [204, 128] width 52 height 20
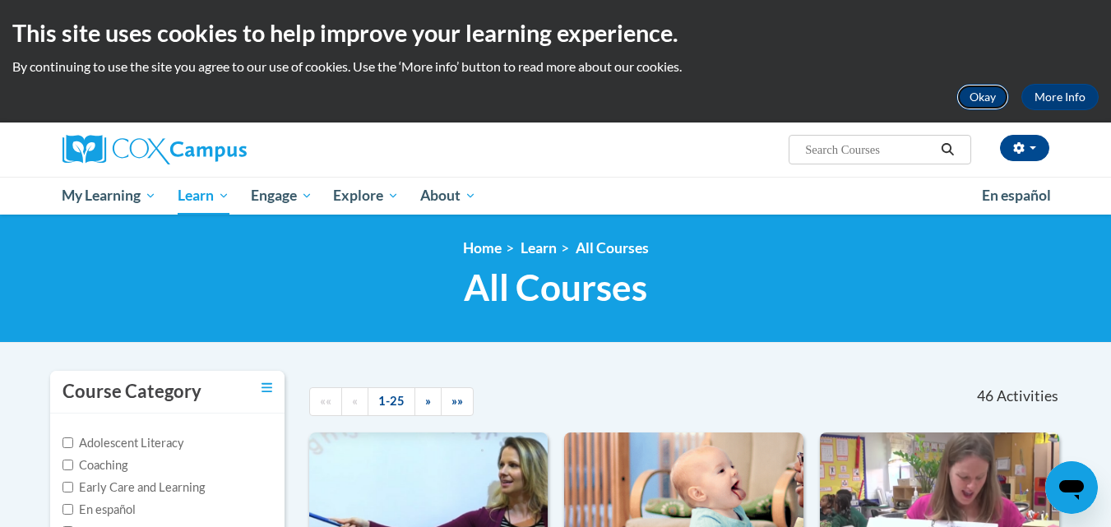
click at [996, 103] on button "Okay" at bounding box center [982, 97] width 53 height 26
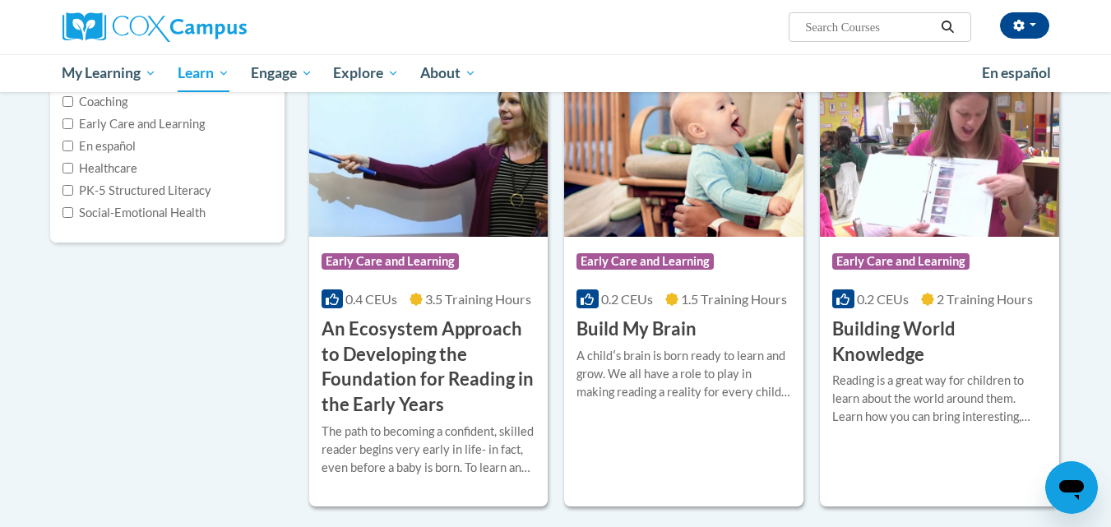
scroll to position [329, 0]
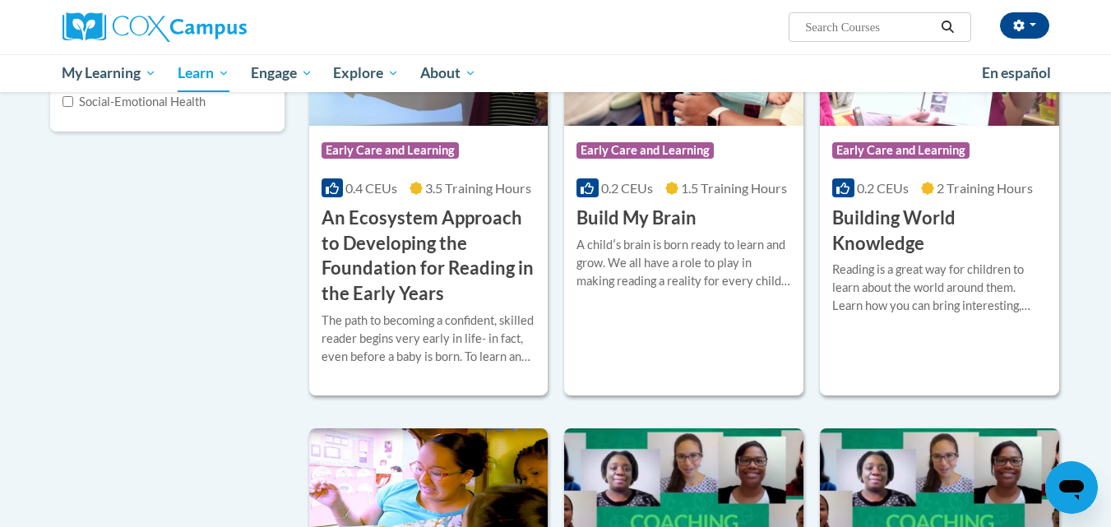
scroll to position [383, 0]
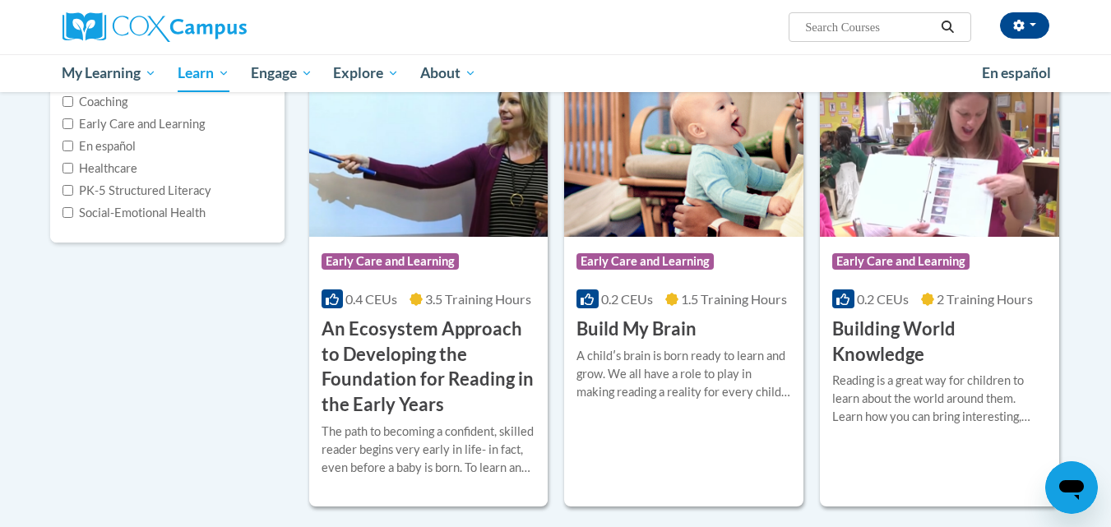
scroll to position [285, 0]
